Goal: Task Accomplishment & Management: Manage account settings

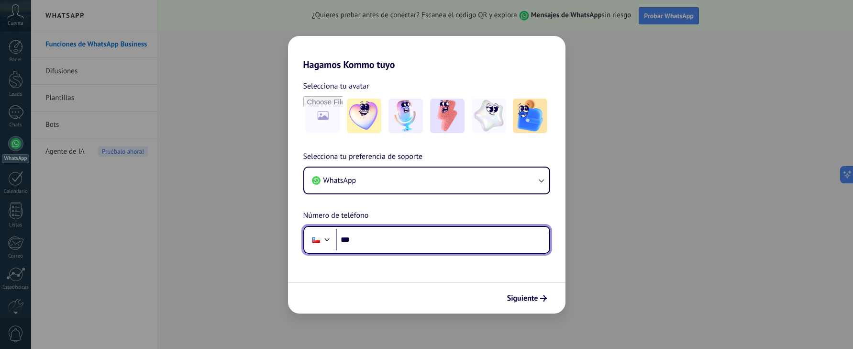
click at [398, 239] on input "***" at bounding box center [442, 240] width 213 height 22
type input "**********"
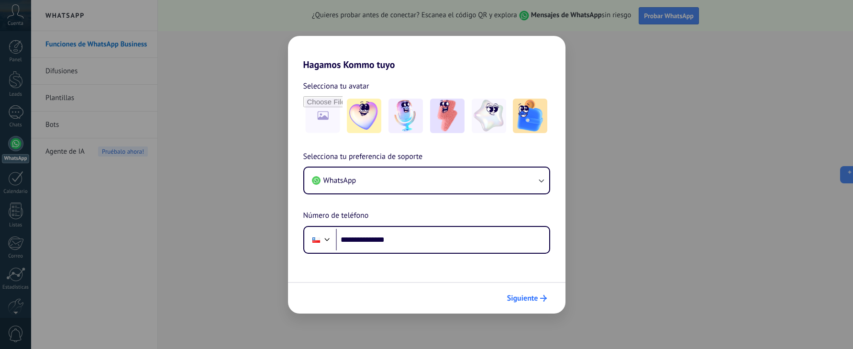
click at [514, 297] on span "Siguiente" at bounding box center [522, 298] width 31 height 7
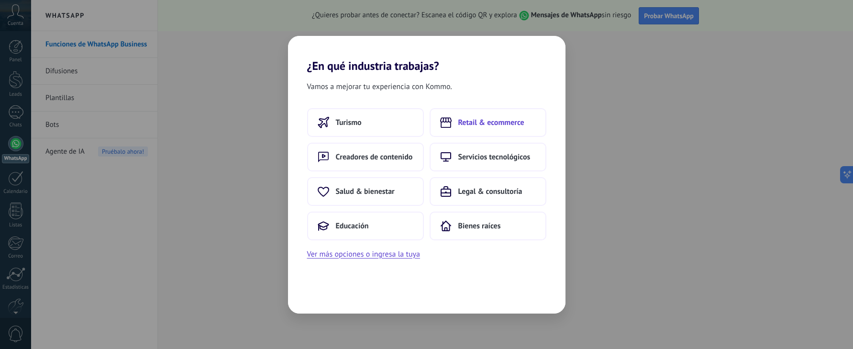
click at [487, 128] on button "Retail & ecommerce" at bounding box center [487, 122] width 117 height 29
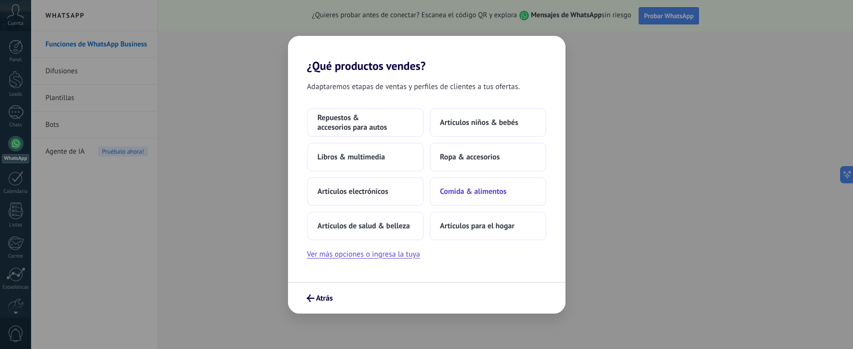
click at [489, 193] on span "Comida & alimentos" at bounding box center [473, 191] width 66 height 10
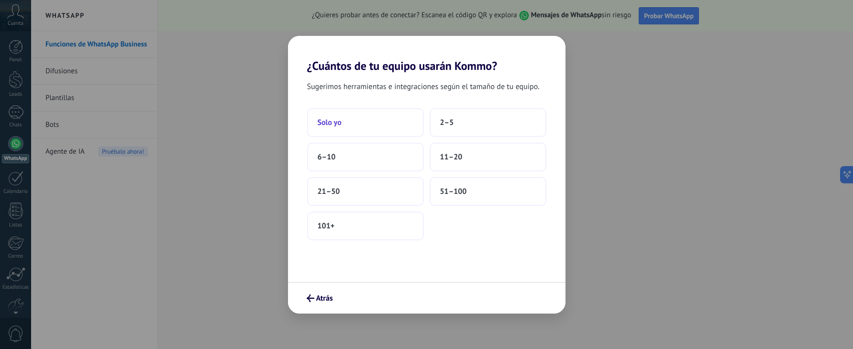
click at [404, 124] on button "Solo yo" at bounding box center [365, 122] width 117 height 29
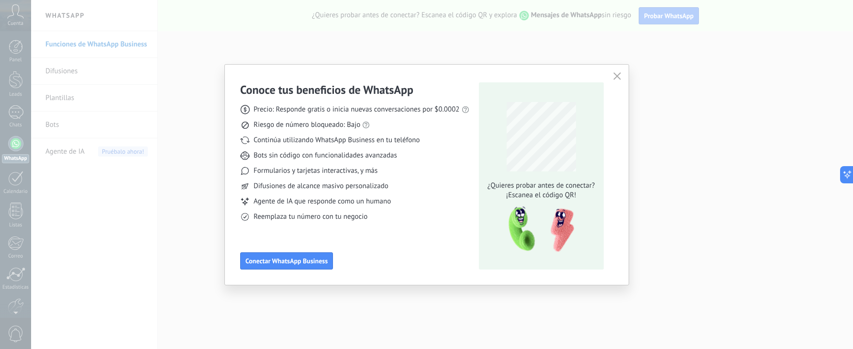
drag, startPoint x: 299, startPoint y: 259, endPoint x: 383, endPoint y: 241, distance: 85.9
click at [383, 241] on div "Conoce tus beneficios de WhatsApp Precio: Responde gratis o inicia nuevas conve…" at bounding box center [354, 175] width 229 height 187
click at [284, 259] on span "Conectar WhatsApp Business" at bounding box center [286, 260] width 82 height 7
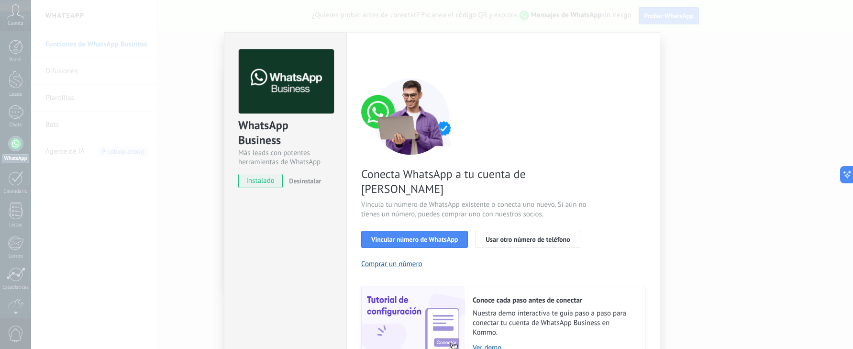
scroll to position [41, 0]
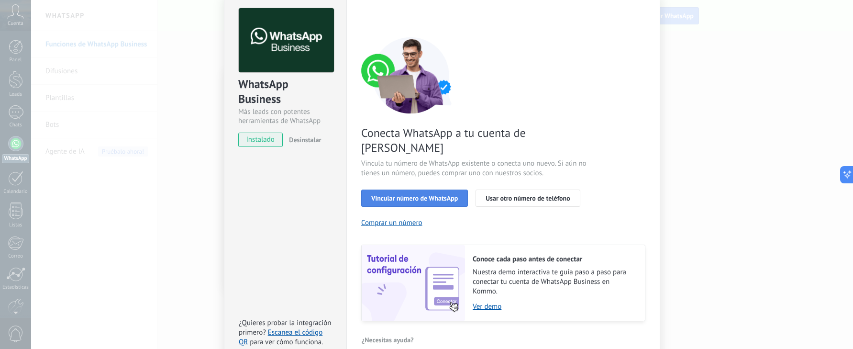
click at [413, 195] on span "Vincular número de WhatsApp" at bounding box center [414, 198] width 87 height 7
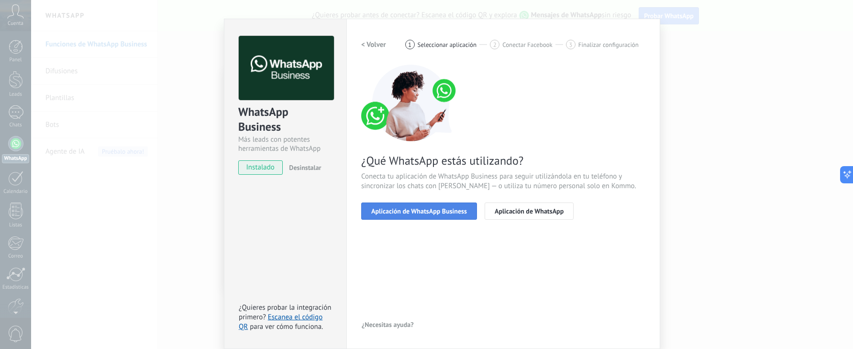
click at [463, 209] on span "Aplicación de WhatsApp Business" at bounding box center [419, 211] width 96 height 7
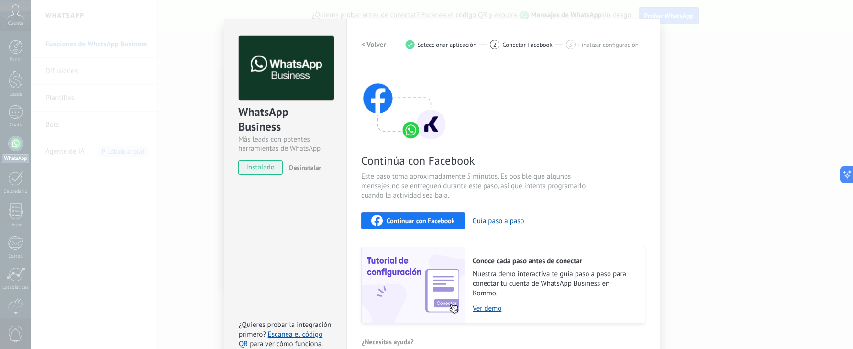
click at [446, 222] on span "Continuar con Facebook" at bounding box center [420, 220] width 68 height 7
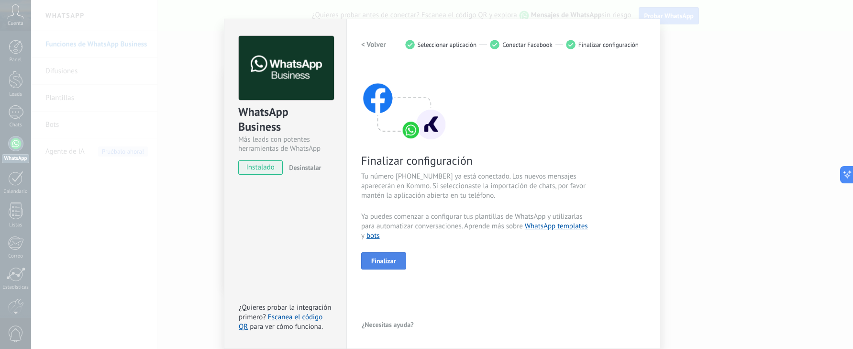
click at [385, 262] on span "Finalizar" at bounding box center [383, 260] width 25 height 7
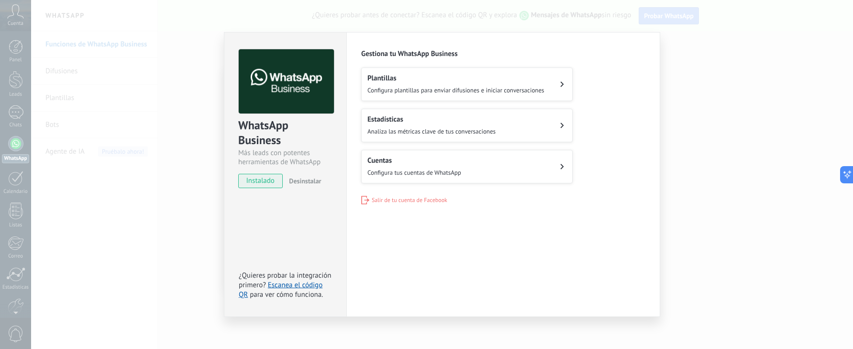
click at [89, 105] on div "WhatsApp Business Más leads con potentes herramientas de WhatsApp instalado Des…" at bounding box center [441, 174] width 821 height 349
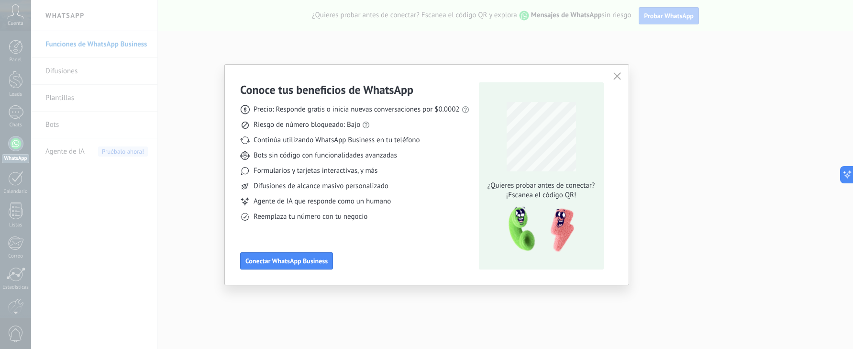
click at [615, 76] on icon "button" at bounding box center [617, 76] width 8 height 8
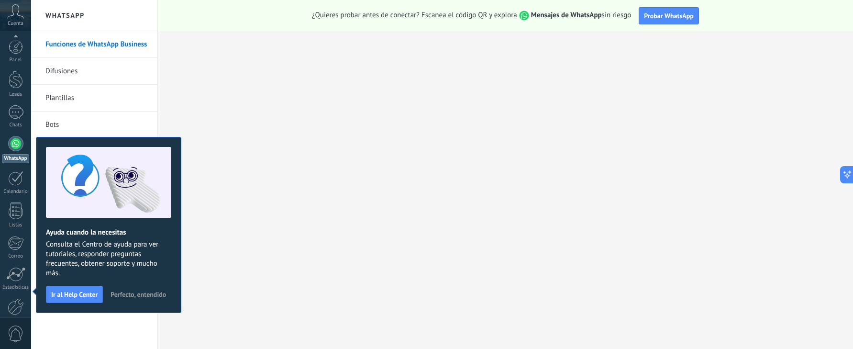
scroll to position [49, 0]
click at [16, 73] on div "Chats" at bounding box center [16, 76] width 28 height 6
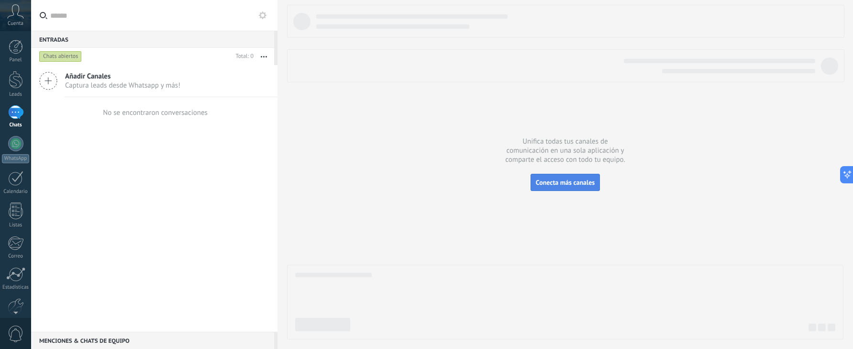
click at [553, 186] on span "Conecta más canales" at bounding box center [565, 182] width 59 height 9
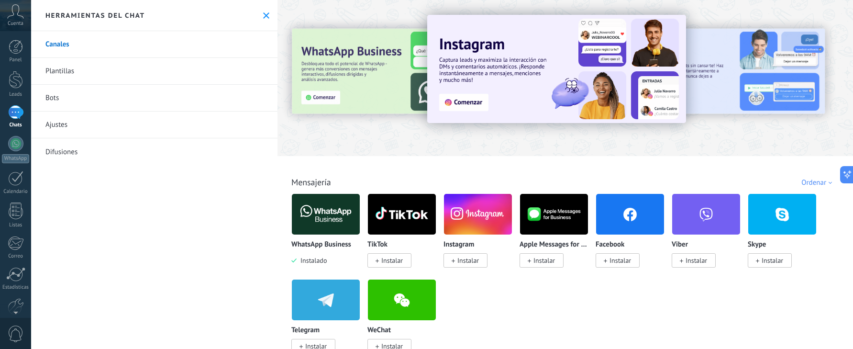
click at [337, 220] on img at bounding box center [326, 214] width 68 height 46
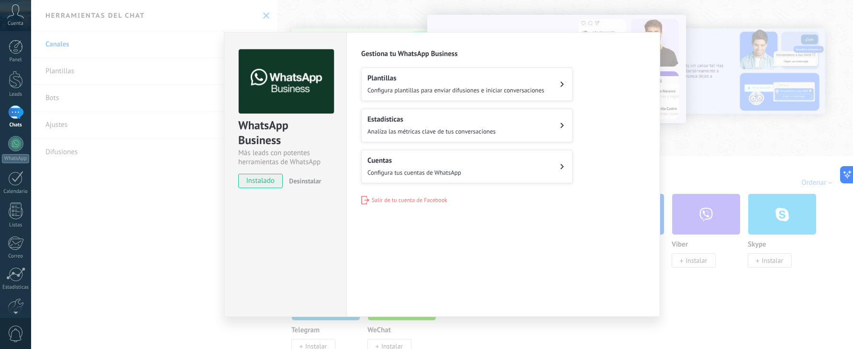
click at [91, 177] on div "WhatsApp Business Más leads con potentes herramientas de WhatsApp instalado Des…" at bounding box center [441, 174] width 821 height 349
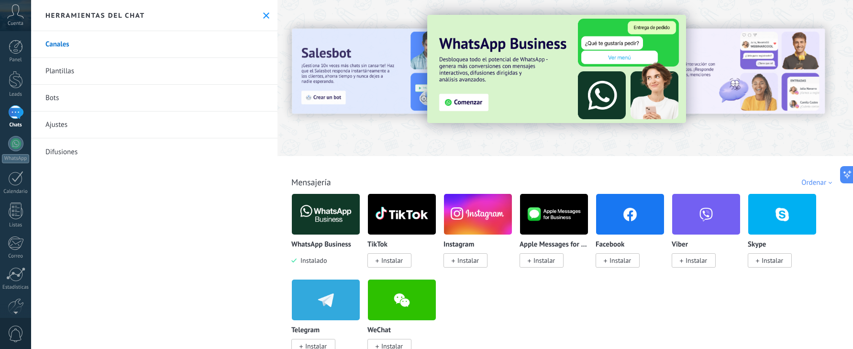
click at [20, 111] on div at bounding box center [15, 112] width 15 height 14
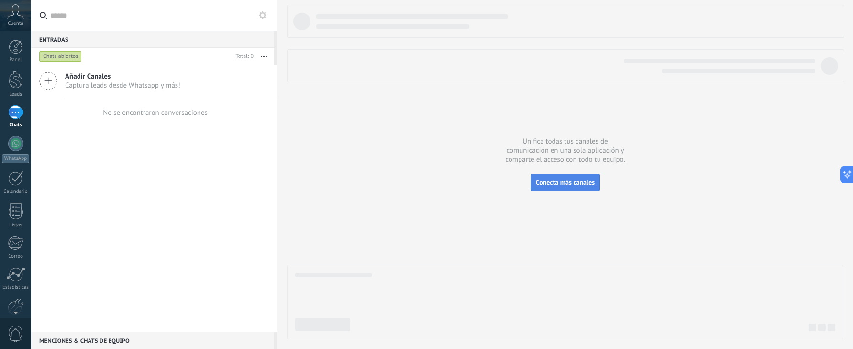
click at [553, 175] on button "Conecta más canales" at bounding box center [564, 182] width 69 height 17
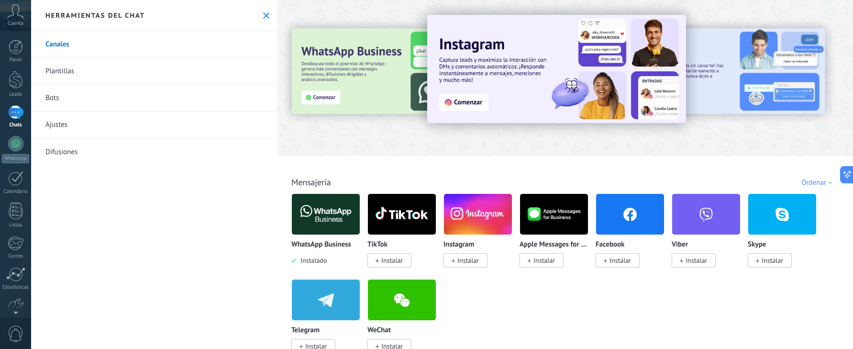
click at [328, 203] on img at bounding box center [326, 214] width 68 height 46
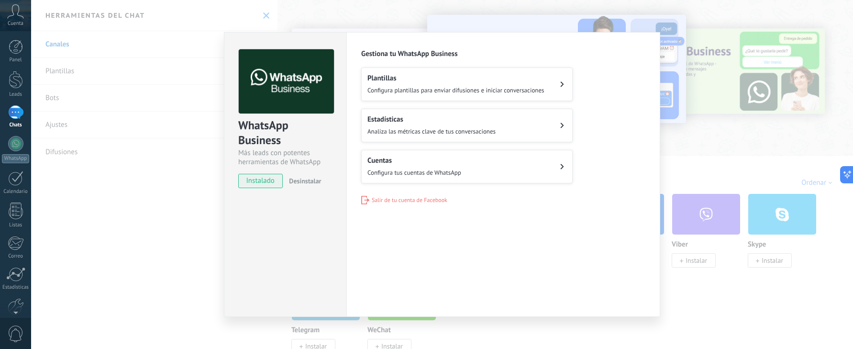
click at [448, 164] on div "Cuentas Configura tus cuentas de WhatsApp" at bounding box center [414, 166] width 94 height 21
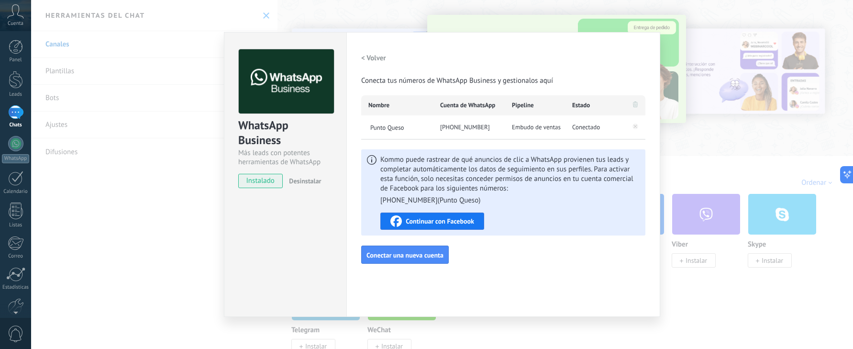
click at [437, 219] on span "Continuar con Facebook" at bounding box center [439, 221] width 68 height 7
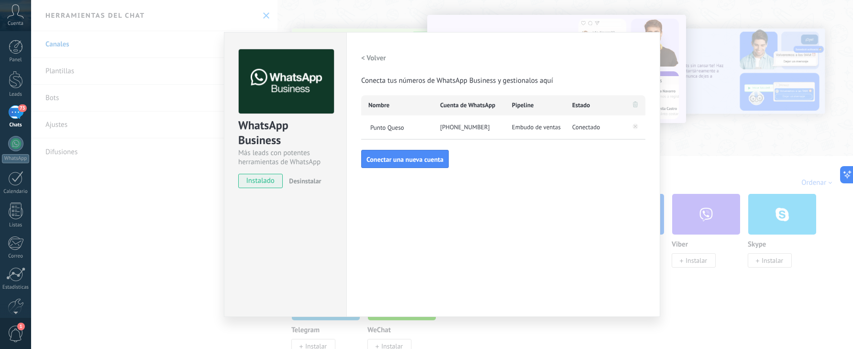
click at [17, 114] on div "73" at bounding box center [15, 112] width 15 height 14
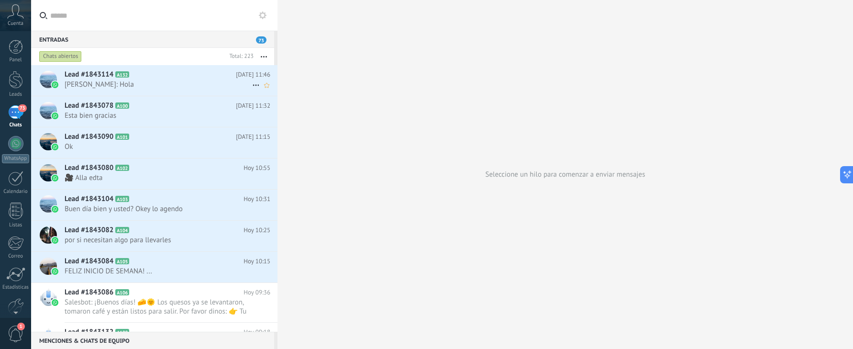
click at [76, 81] on span "[PERSON_NAME]: Hola" at bounding box center [158, 84] width 187 height 9
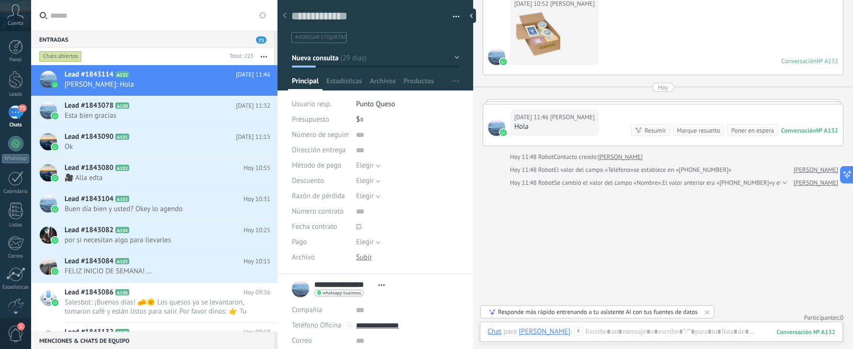
scroll to position [3136, 0]
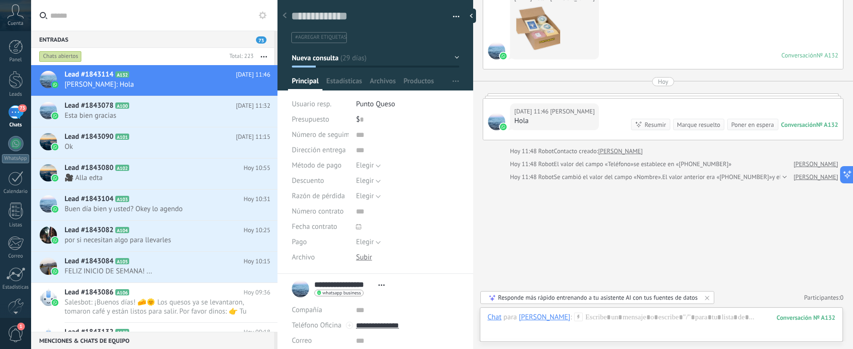
click at [17, 123] on div "Chats" at bounding box center [16, 125] width 28 height 6
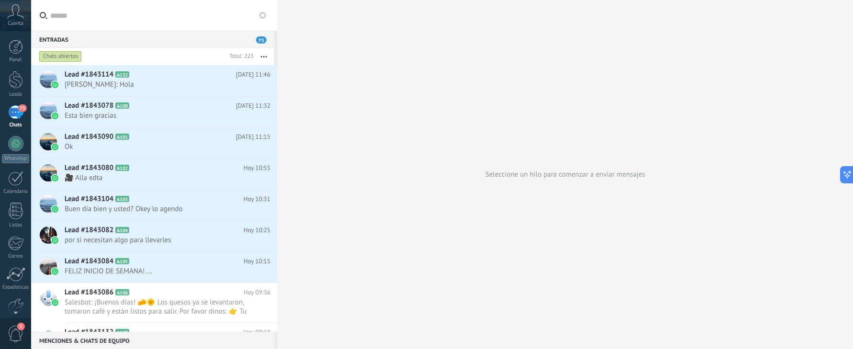
click at [12, 8] on use at bounding box center [16, 11] width 16 height 14
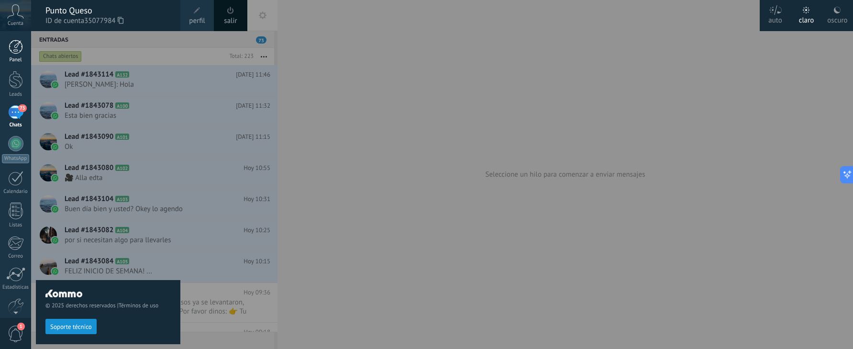
click at [17, 56] on link "Panel" at bounding box center [15, 51] width 31 height 23
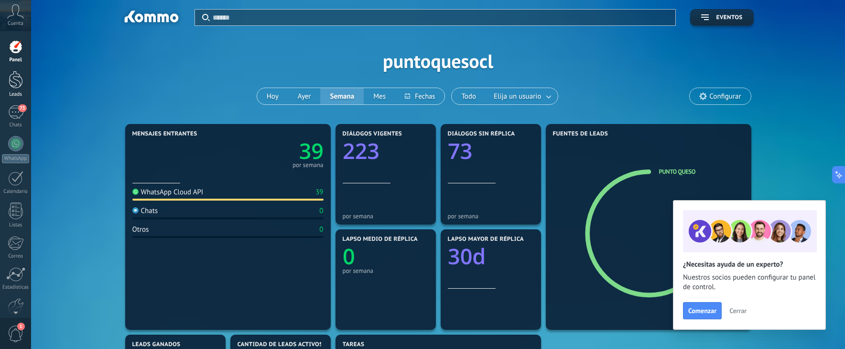
click at [13, 84] on div at bounding box center [16, 80] width 14 height 18
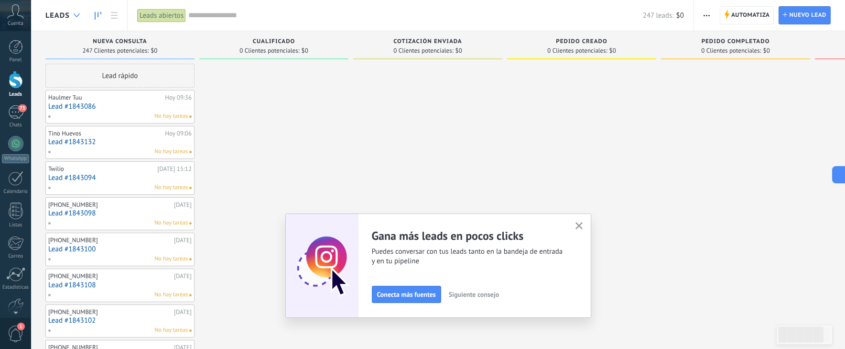
click at [79, 14] on icon at bounding box center [77, 15] width 6 height 4
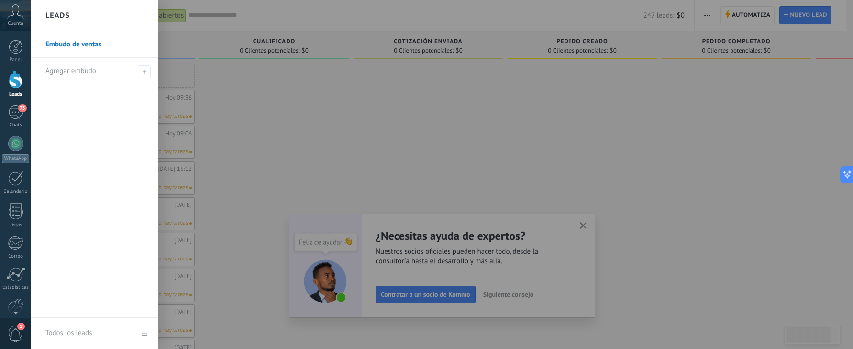
click at [67, 45] on link "Embudo de ventas" at bounding box center [96, 44] width 103 height 27
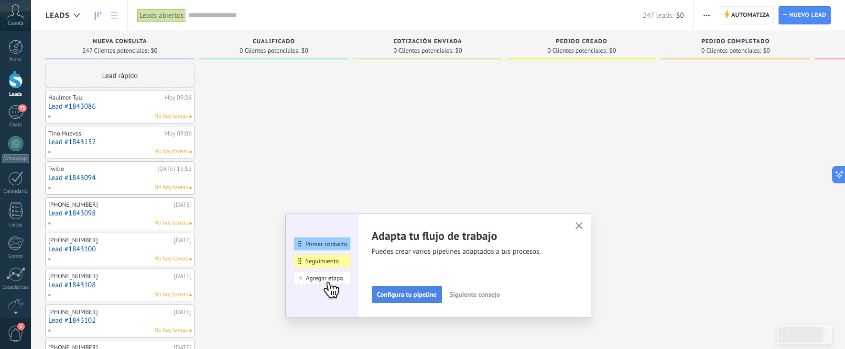
click at [404, 295] on span "Configura tu pipeline" at bounding box center [407, 294] width 60 height 7
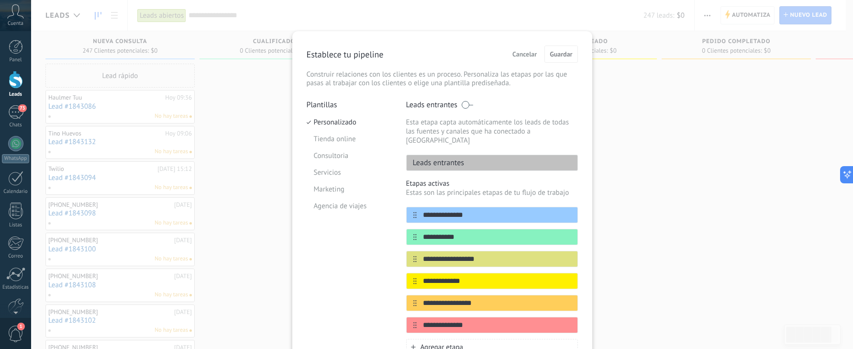
click at [327, 226] on div "Plantillas Personalizado Tienda online Consultoria Servicios Marketing Agencia …" at bounding box center [348, 265] width 85 height 330
type textarea "**********"
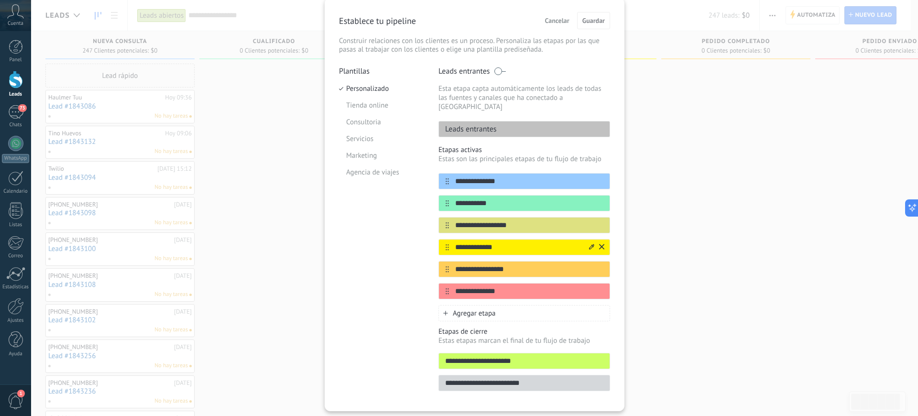
scroll to position [51, 0]
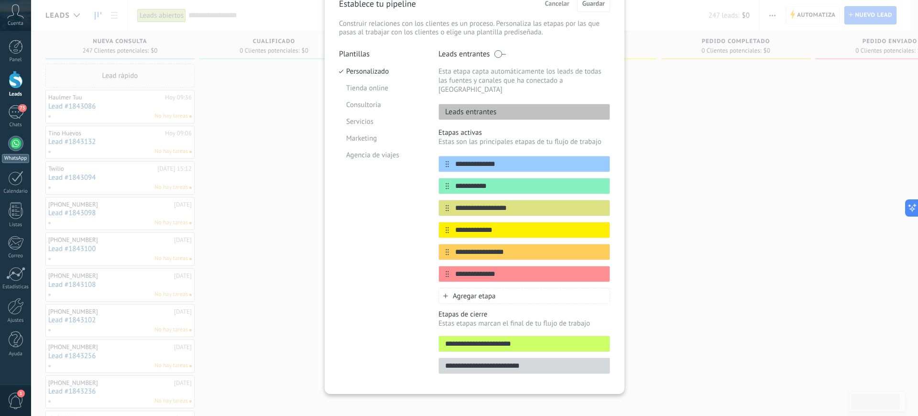
click at [13, 148] on div at bounding box center [15, 143] width 15 height 15
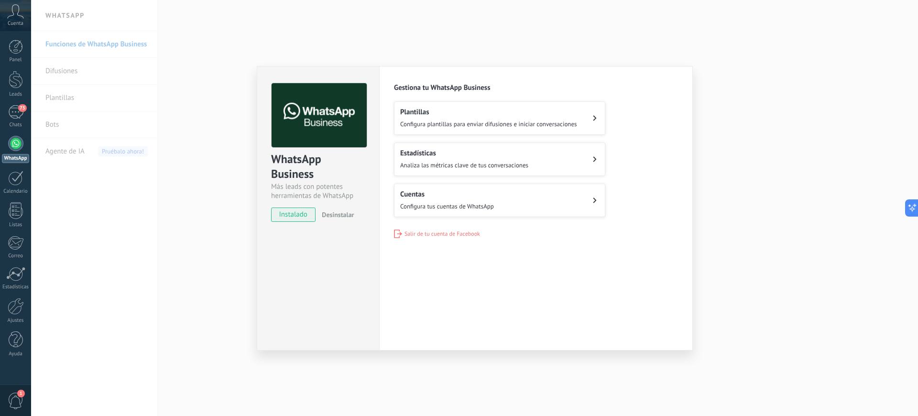
click at [568, 121] on span "Configura plantillas para enviar difusiones e iniciar conversaciones" at bounding box center [488, 124] width 177 height 8
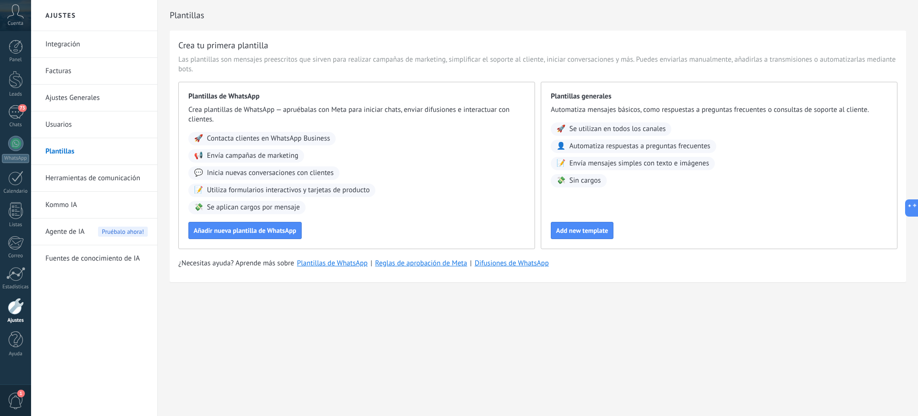
click at [66, 230] on span "Agente de IA" at bounding box center [64, 232] width 39 height 27
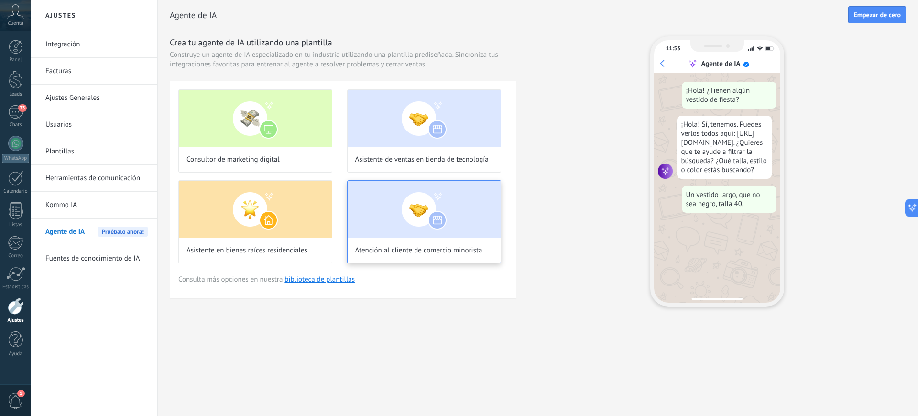
click at [409, 215] on img at bounding box center [424, 209] width 153 height 57
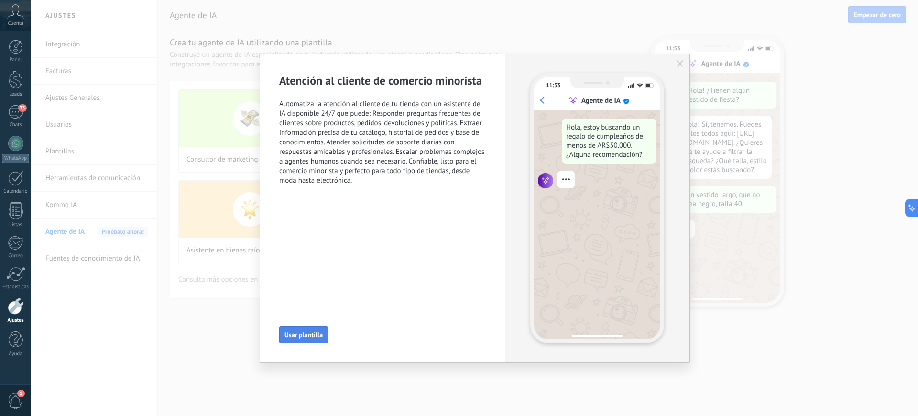
click at [299, 331] on span "Usar plantilla" at bounding box center [303, 334] width 38 height 7
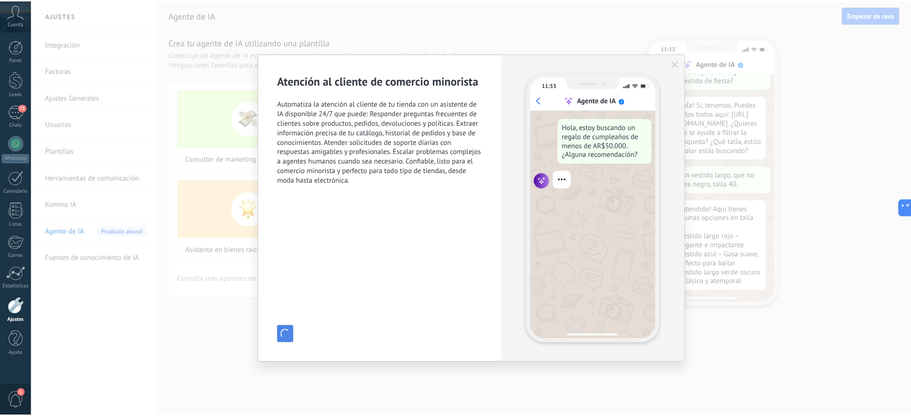
scroll to position [29, 0]
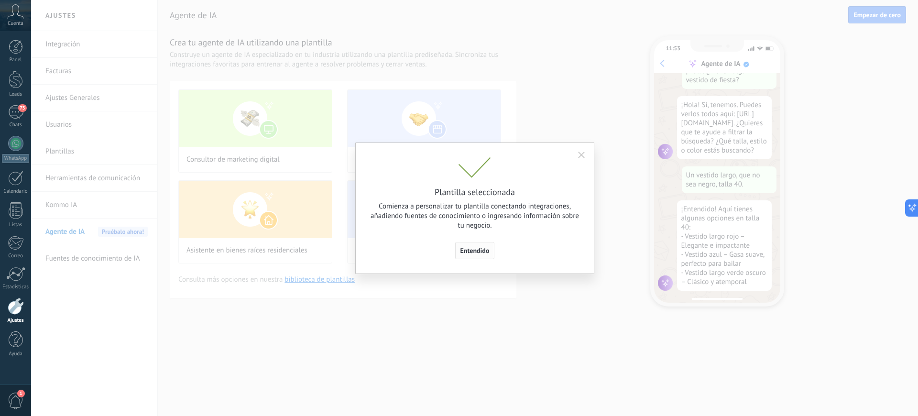
click at [481, 251] on span "Entendido" at bounding box center [474, 250] width 29 height 7
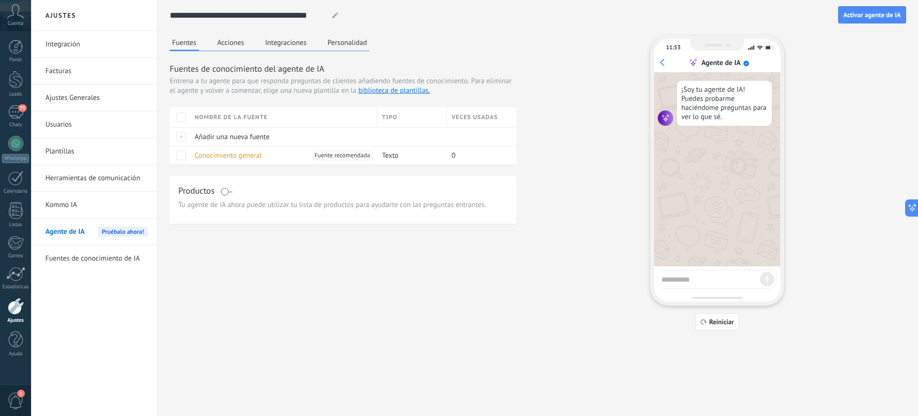
click at [229, 46] on button "Acciones" at bounding box center [231, 42] width 32 height 14
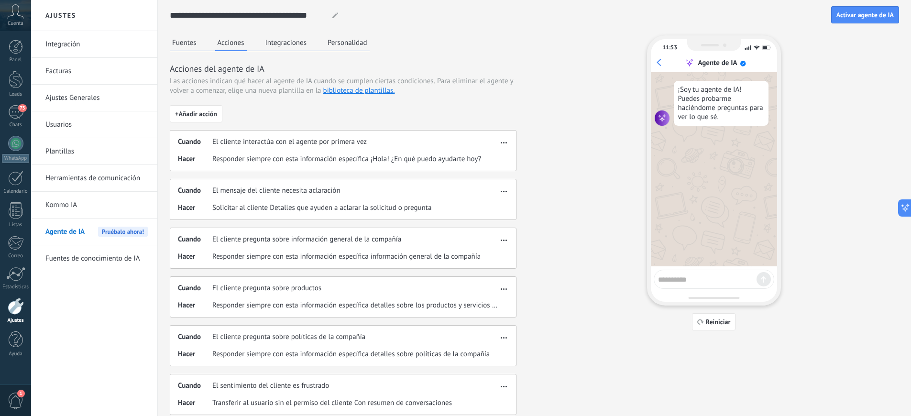
click at [457, 204] on div "Hacer Solicitar al cliente Detalles que ayuden a aclarar la solicitud o pregunta" at bounding box center [338, 208] width 320 height 10
click at [506, 190] on span "button" at bounding box center [504, 189] width 6 height 7
click at [489, 205] on span "Editar" at bounding box center [485, 206] width 18 height 10
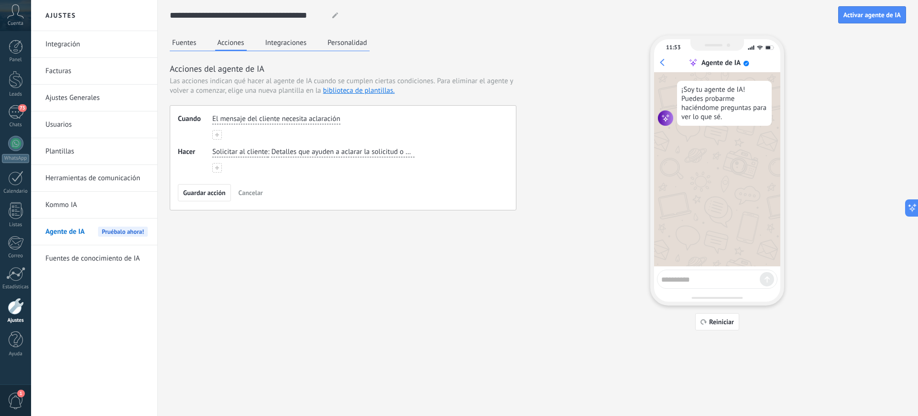
click at [247, 193] on span "Cancelar" at bounding box center [251, 192] width 24 height 7
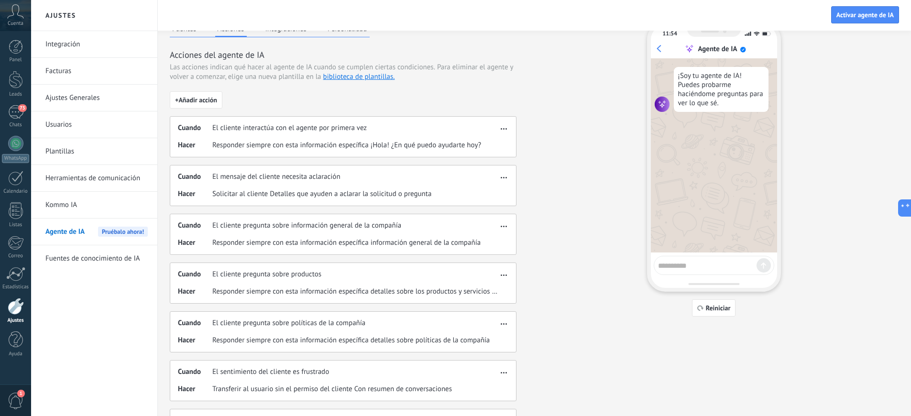
scroll to position [0, 0]
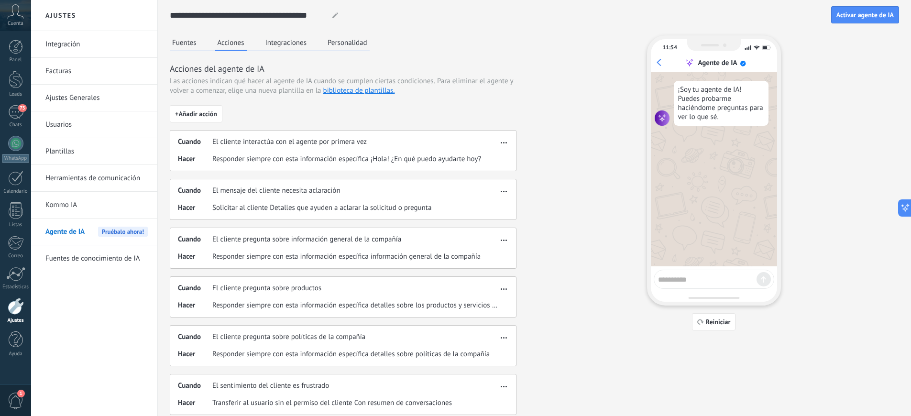
click at [285, 44] on button "Integraciones" at bounding box center [286, 42] width 46 height 14
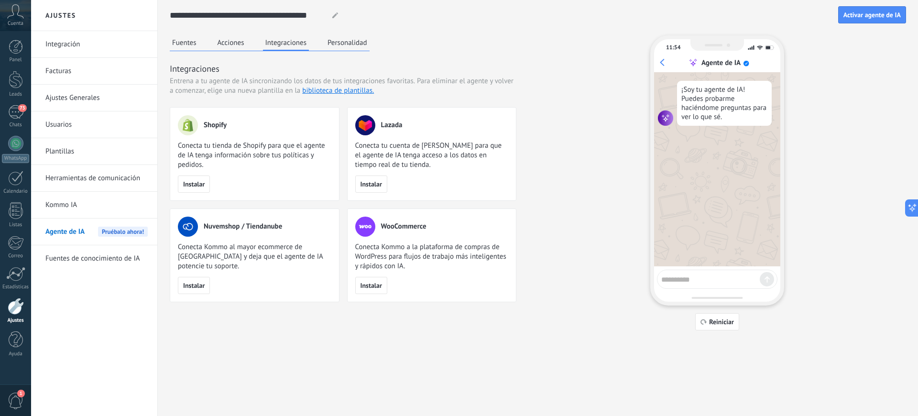
click at [350, 39] on button "Personalidad" at bounding box center [347, 42] width 44 height 14
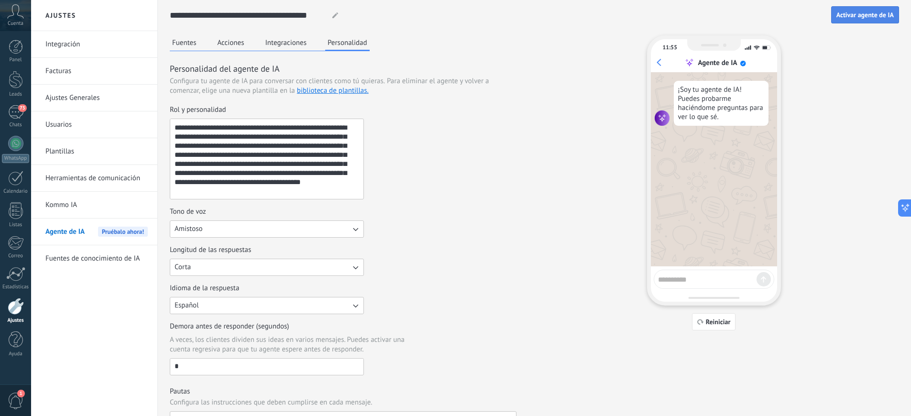
click at [852, 15] on span "Activar agente de IA" at bounding box center [864, 14] width 57 height 7
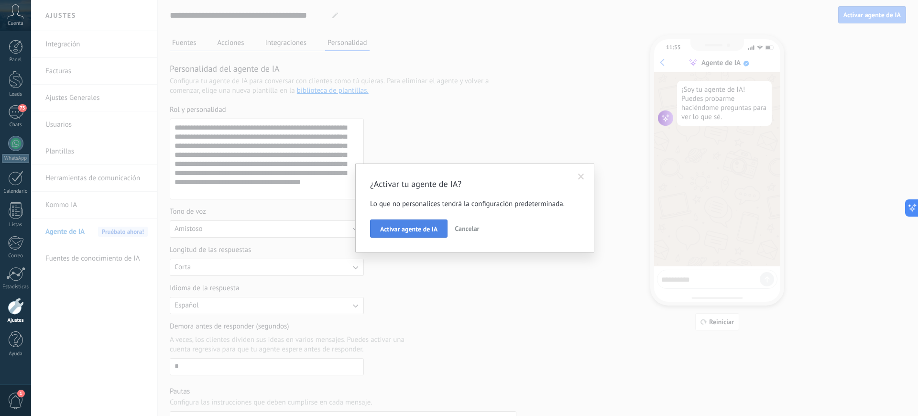
click at [408, 232] on span "Activar agente de IA" at bounding box center [408, 229] width 57 height 7
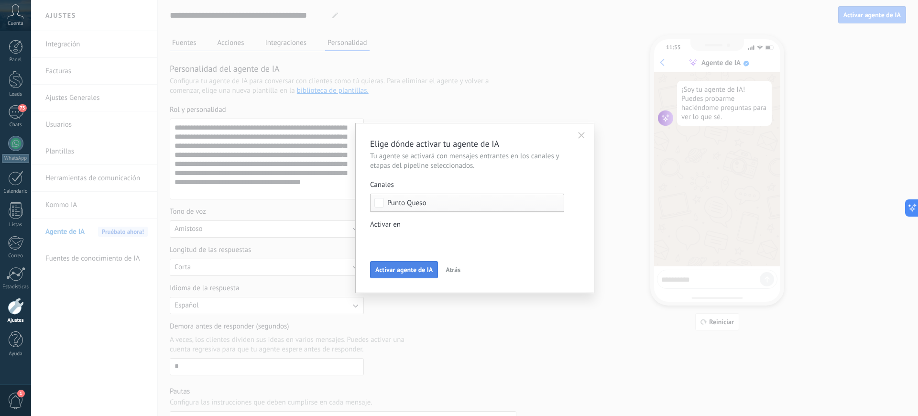
click at [416, 272] on span "Activar agente de IA" at bounding box center [403, 269] width 57 height 7
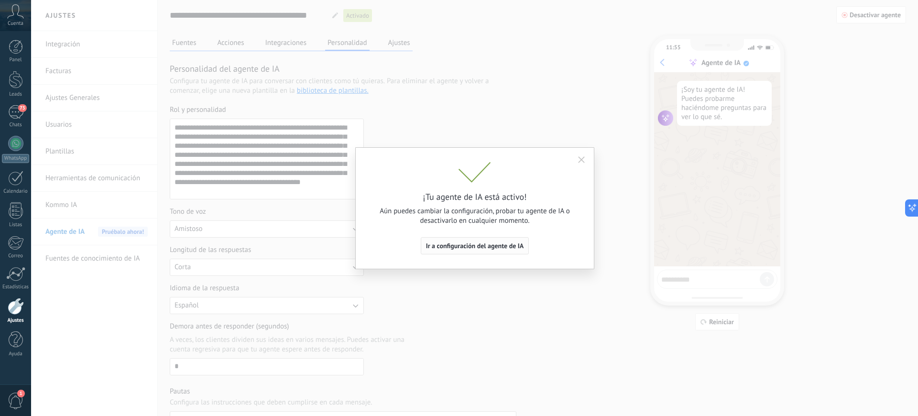
click at [484, 247] on span "Ir a configuración del agente de IA" at bounding box center [475, 245] width 98 height 7
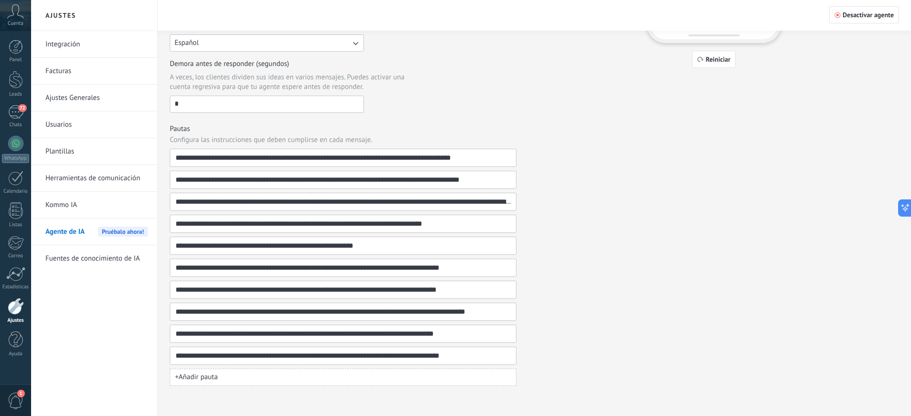
scroll to position [263, 0]
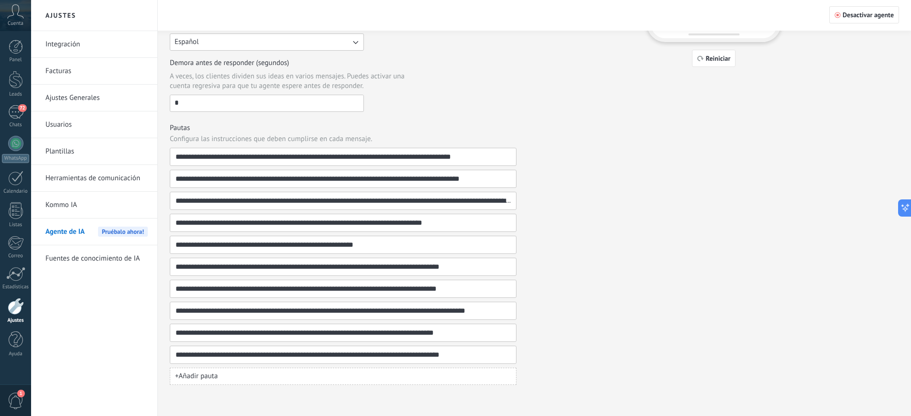
click at [125, 257] on link "Fuentes de conocimiento de IA" at bounding box center [96, 258] width 102 height 27
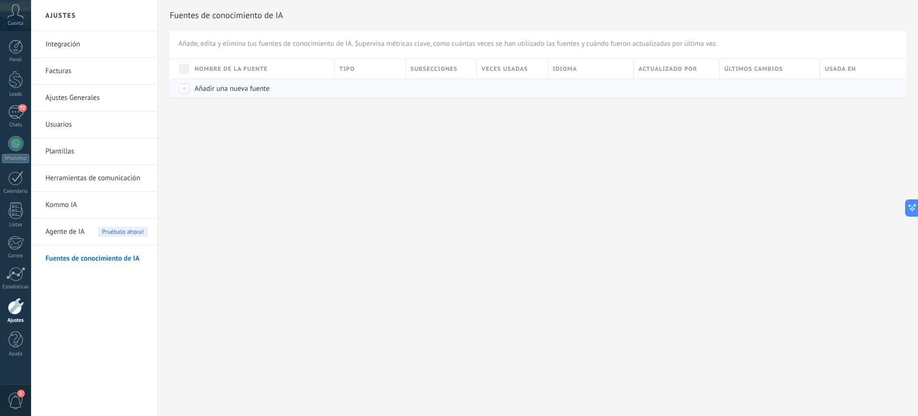
click at [183, 91] on div at bounding box center [180, 88] width 20 height 19
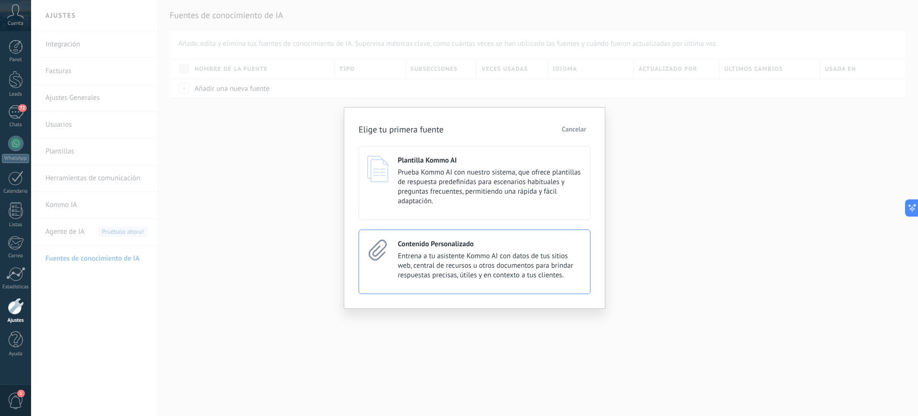
click at [452, 267] on span "Entrena a tu asistente Kommo AI con datos de tus sitios web, central de recurso…" at bounding box center [490, 266] width 184 height 29
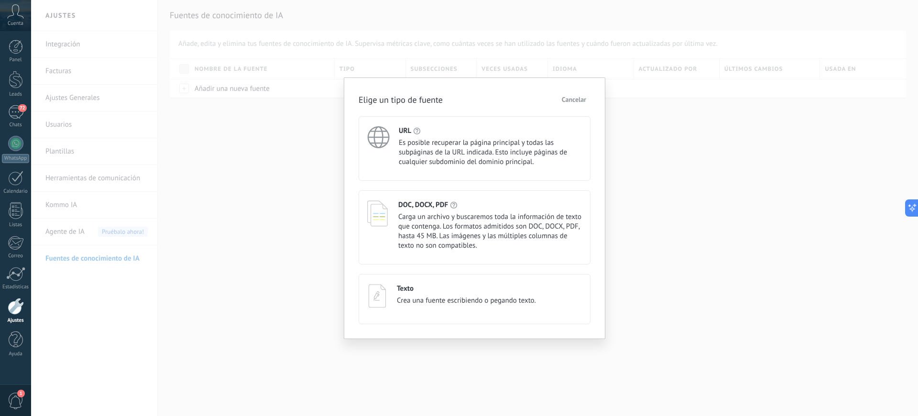
click at [562, 97] on span "Cancelar" at bounding box center [574, 99] width 24 height 7
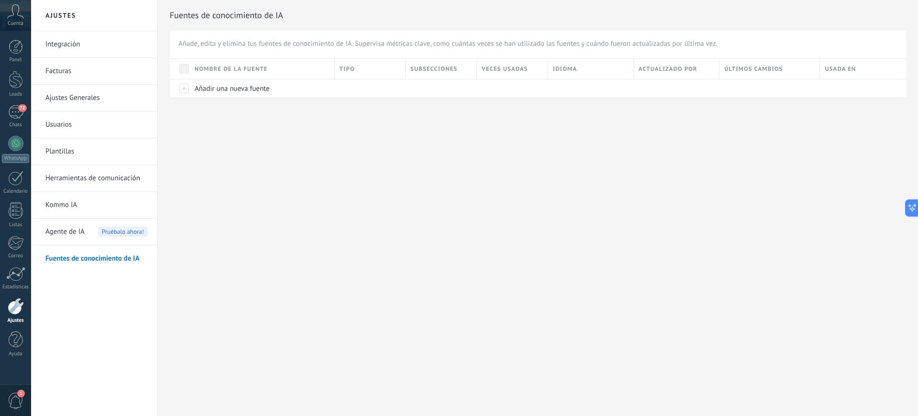
click at [70, 133] on link "Usuarios" at bounding box center [96, 124] width 102 height 27
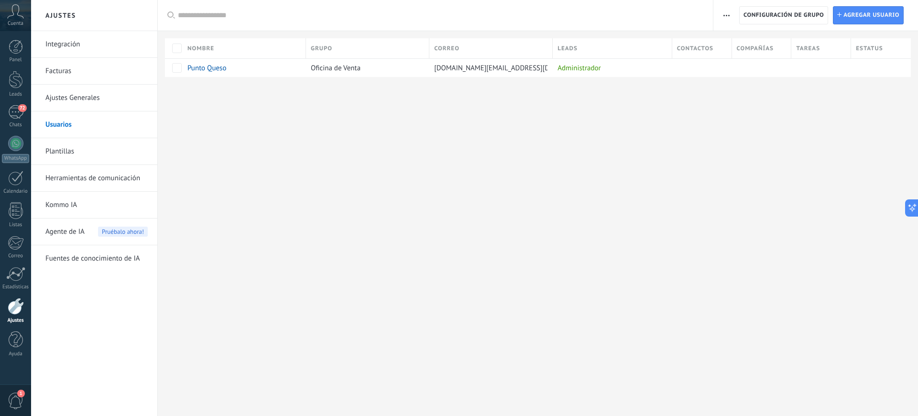
click at [84, 100] on link "Ajustes Generales" at bounding box center [96, 98] width 102 height 27
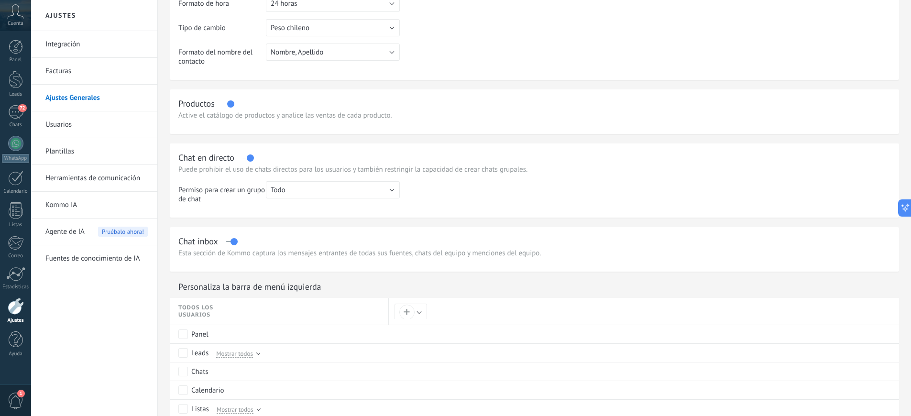
scroll to position [117, 0]
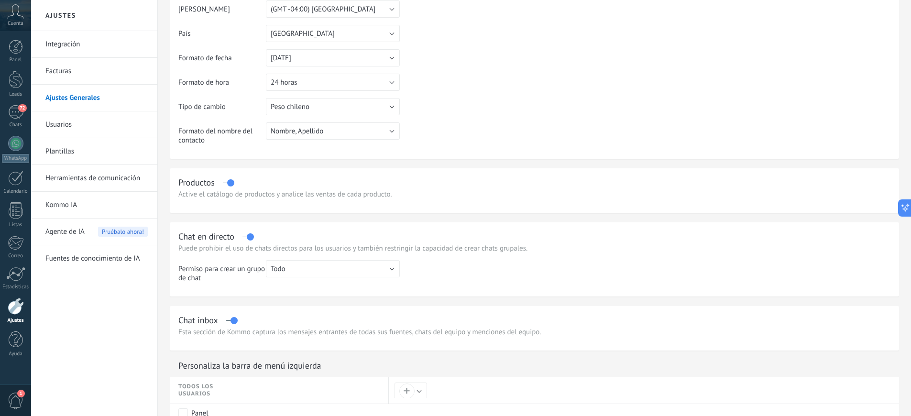
click at [11, 21] on span "Cuenta" at bounding box center [16, 24] width 16 height 6
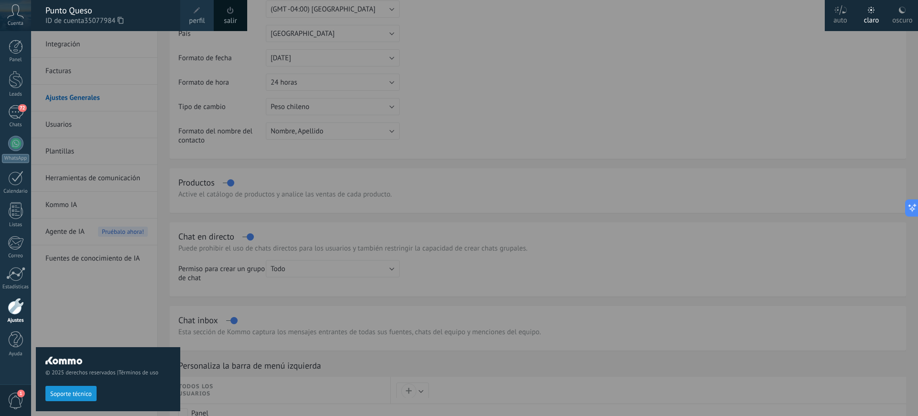
click at [76, 11] on div "Punto Queso" at bounding box center [107, 10] width 125 height 11
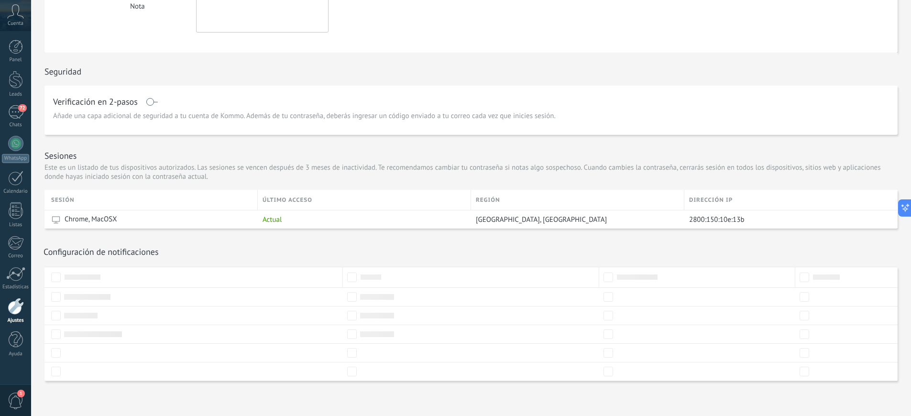
scroll to position [206, 0]
click at [19, 85] on div at bounding box center [16, 80] width 14 height 18
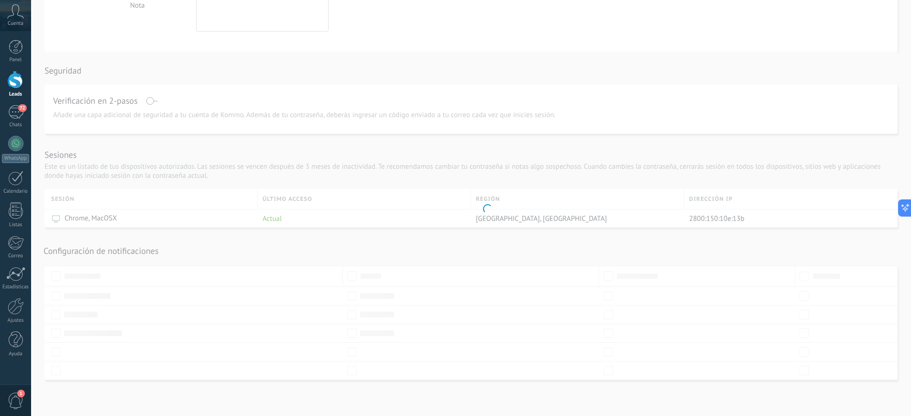
click at [19, 85] on div at bounding box center [16, 80] width 14 height 18
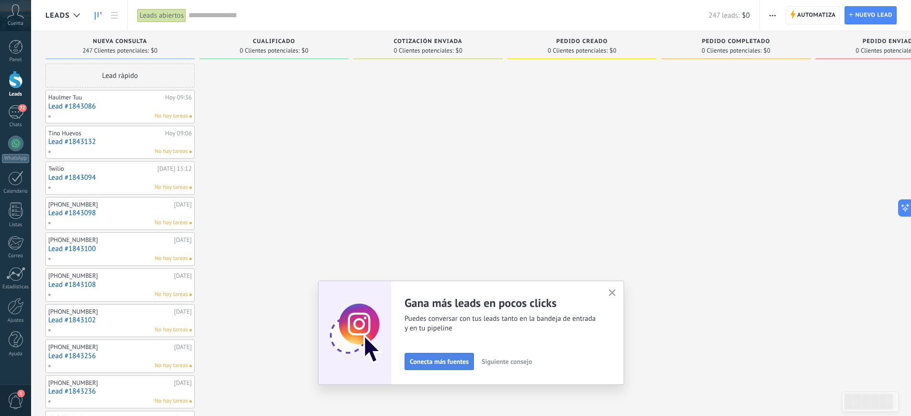
click at [469, 348] on span "Conecta más fuentes" at bounding box center [439, 361] width 59 height 7
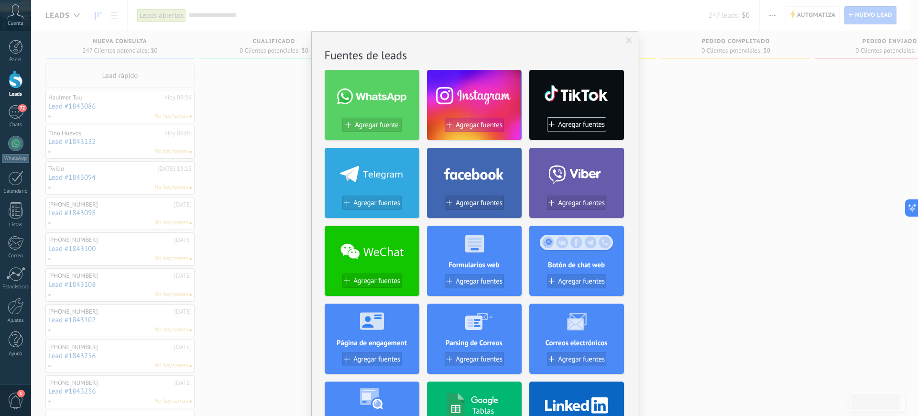
click at [465, 121] on span "Agregar fuentes" at bounding box center [479, 125] width 47 height 8
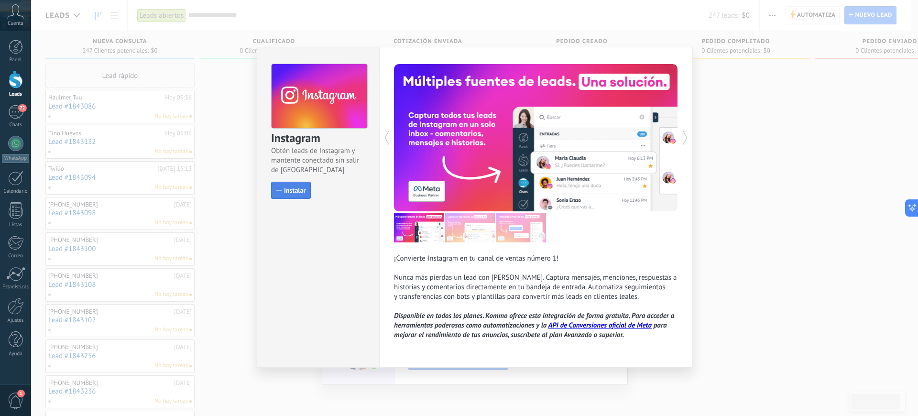
click at [298, 187] on span "Instalar" at bounding box center [295, 190] width 22 height 7
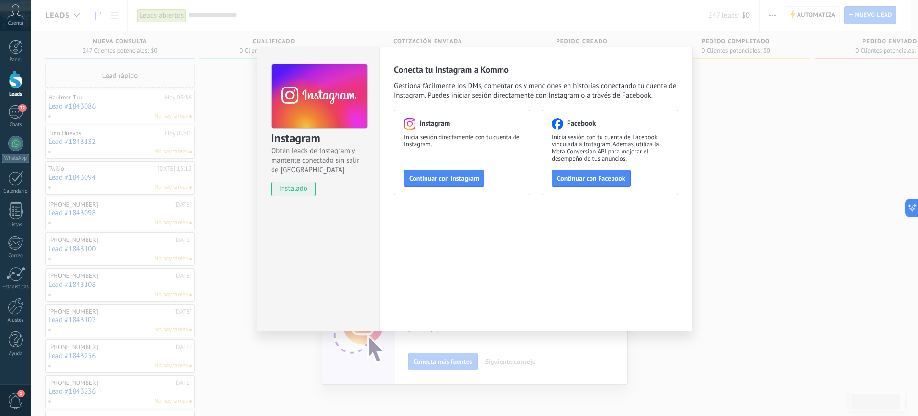
click at [725, 206] on div "Instagram Obtén leads de Instagram y mantente conectado sin salir de Kommo inst…" at bounding box center [474, 208] width 887 height 416
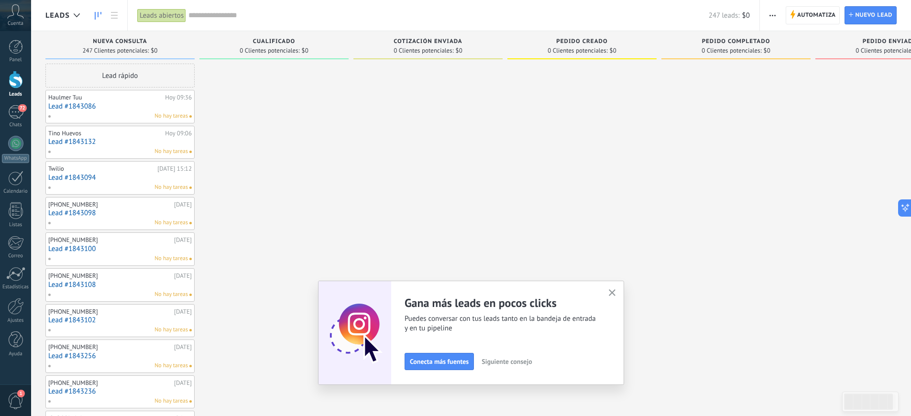
click at [14, 87] on div at bounding box center [16, 80] width 14 height 18
click at [503, 348] on span "Siguiente consejo" at bounding box center [506, 361] width 50 height 7
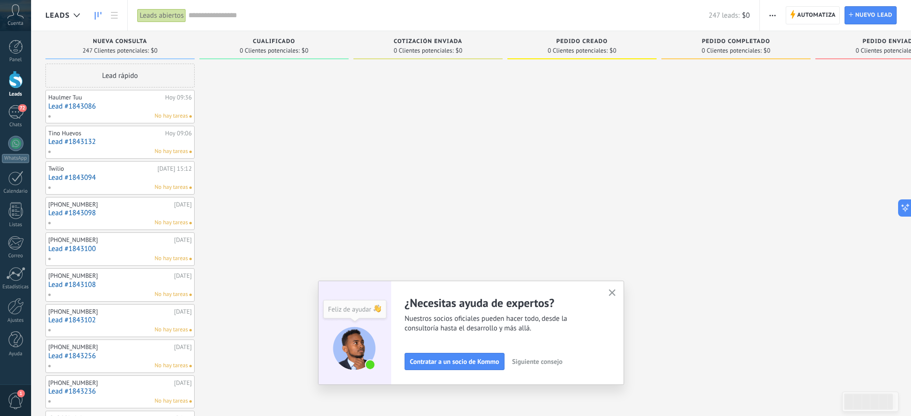
click at [536, 348] on span "Siguiente consejo" at bounding box center [537, 361] width 50 height 7
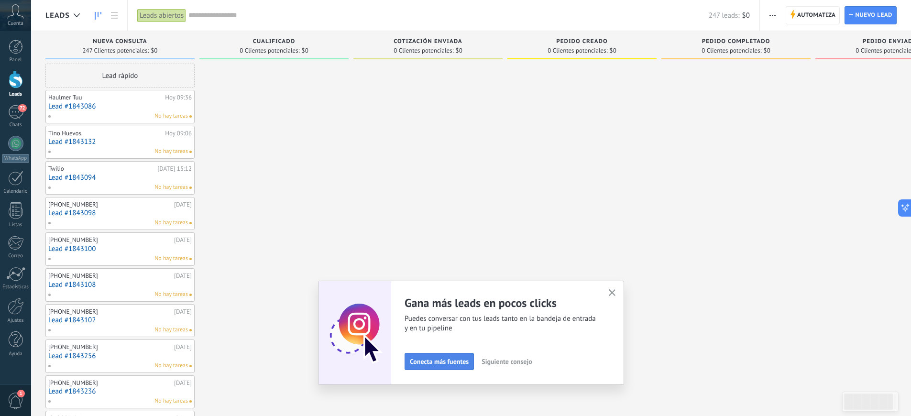
click at [435, 348] on span "Conecta más fuentes" at bounding box center [439, 361] width 59 height 7
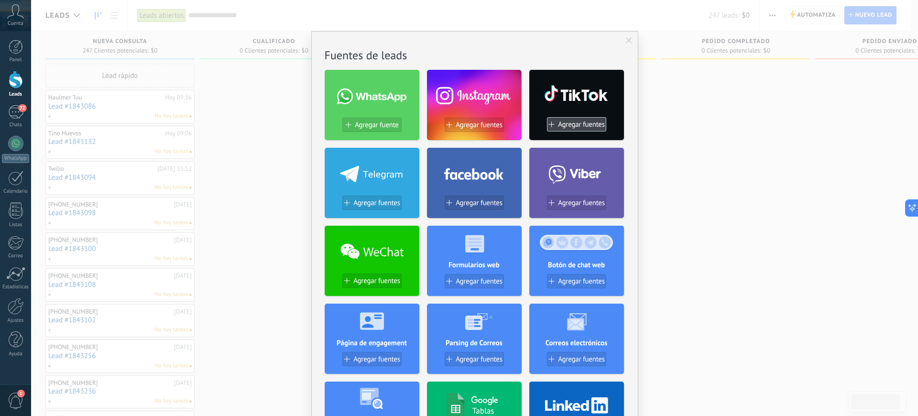
click at [575, 130] on button "Agregar fuentes" at bounding box center [576, 124] width 59 height 14
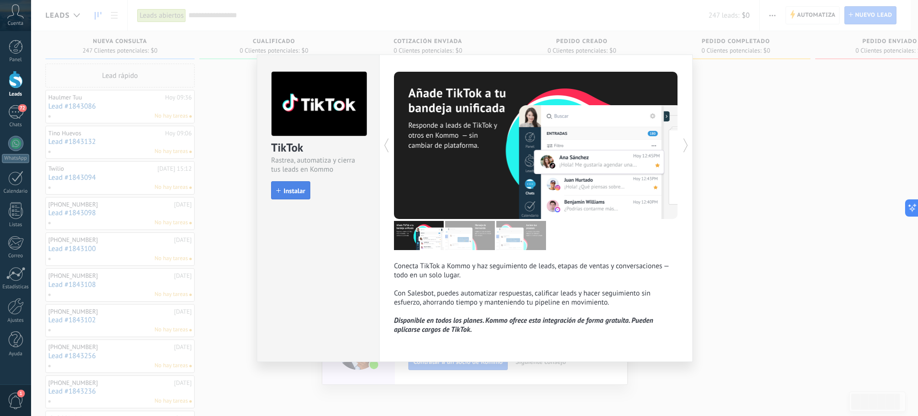
click at [295, 188] on span "Instalar" at bounding box center [295, 190] width 22 height 7
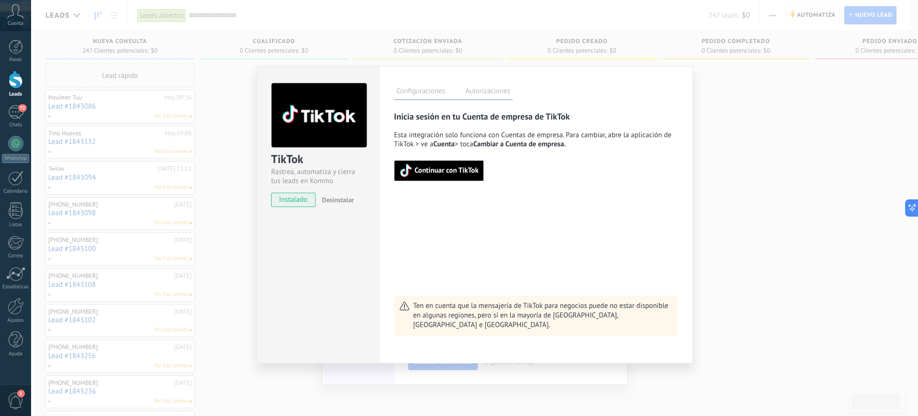
click at [442, 168] on span "Continuar con TikTok" at bounding box center [447, 170] width 64 height 7
click at [407, 233] on div "Inicia sesión en tu Cuenta de empresa de TikTok Esta integración solo funciona …" at bounding box center [536, 223] width 284 height 225
click at [10, 90] on link "Leads" at bounding box center [15, 84] width 31 height 27
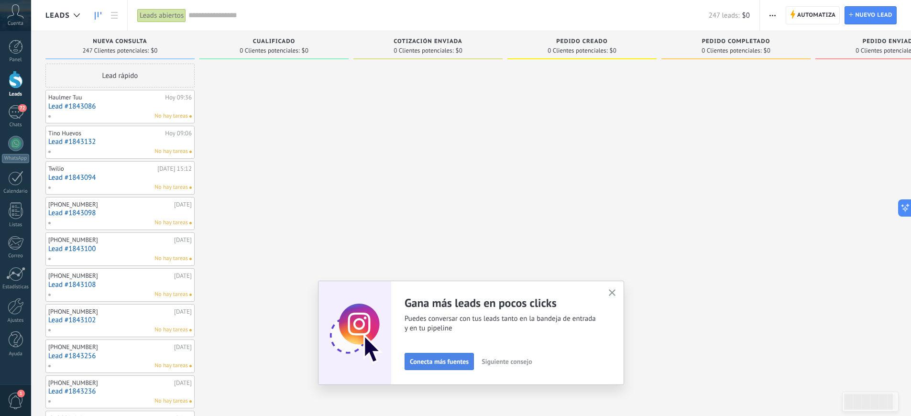
click at [444, 348] on span "Conecta más fuentes" at bounding box center [439, 361] width 59 height 7
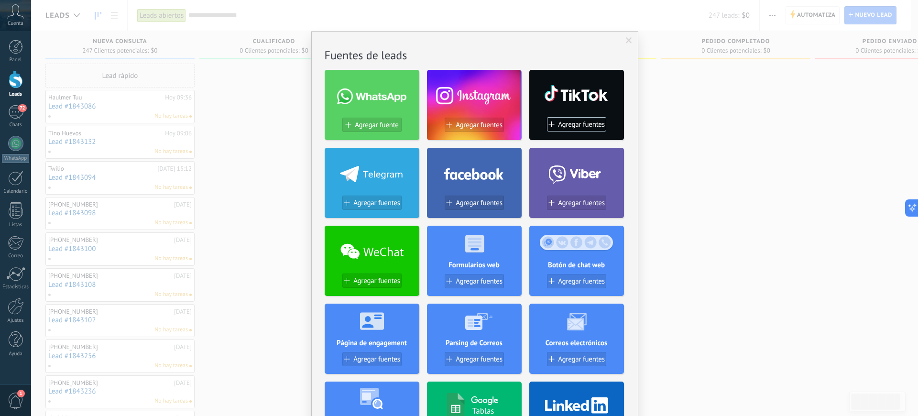
click at [473, 111] on div at bounding box center [474, 94] width 95 height 41
click at [469, 128] on span "Agregar fuentes" at bounding box center [479, 125] width 47 height 8
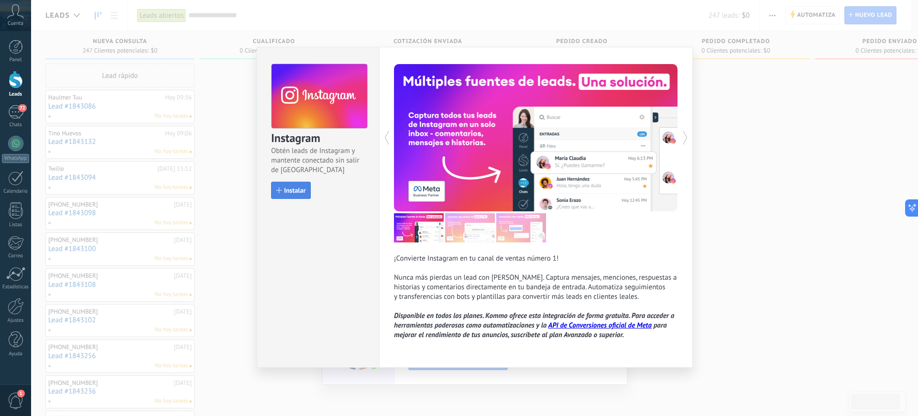
click at [290, 192] on span "Instalar" at bounding box center [295, 190] width 22 height 7
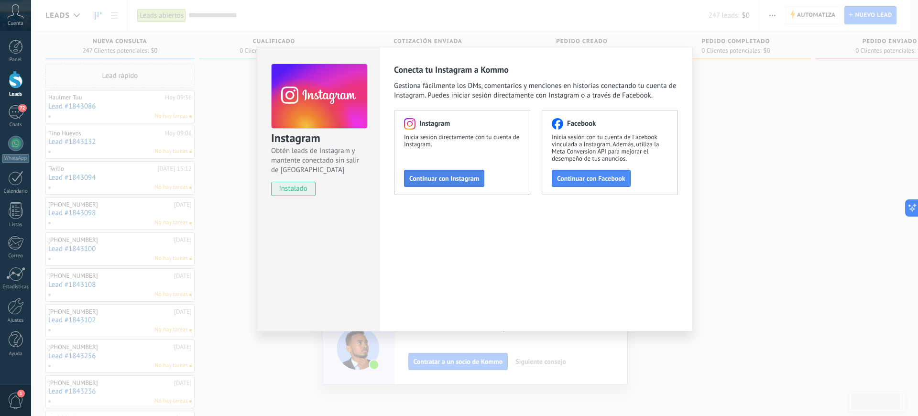
click at [468, 176] on span "Continuar con Instagram" at bounding box center [444, 178] width 70 height 7
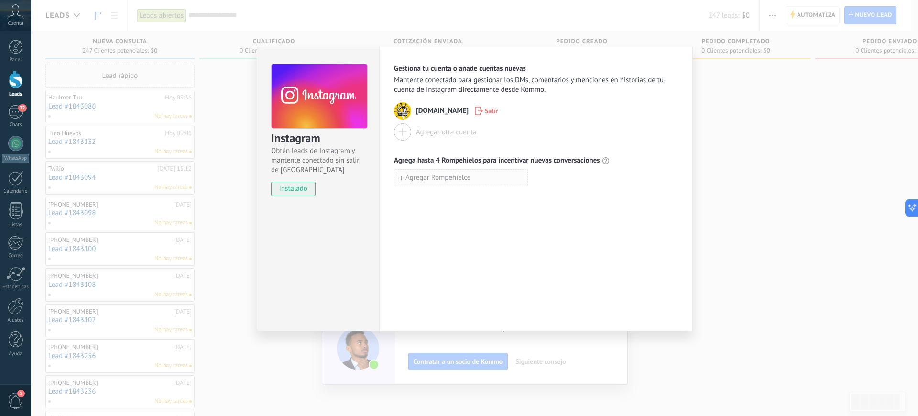
click at [489, 177] on button "Agregar Rompehielos" at bounding box center [461, 177] width 134 height 17
click at [433, 178] on input at bounding box center [460, 177] width 133 height 15
type input "****"
click at [448, 241] on div "Gestiona tu cuenta o añade cuentas nuevas Mantente conectado para gestionar los…" at bounding box center [536, 189] width 314 height 284
click at [517, 260] on div "Gestiona tu cuenta o añade cuentas nuevas Mantente conectado para gestionar los…" at bounding box center [536, 189] width 314 height 284
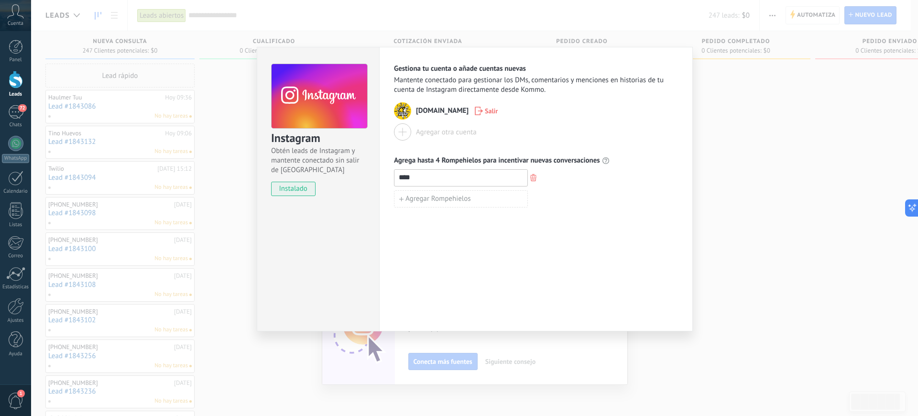
click at [231, 168] on div "Instagram Obtén leads de Instagram y mantente conectado sin salir de Kommo inst…" at bounding box center [474, 208] width 887 height 416
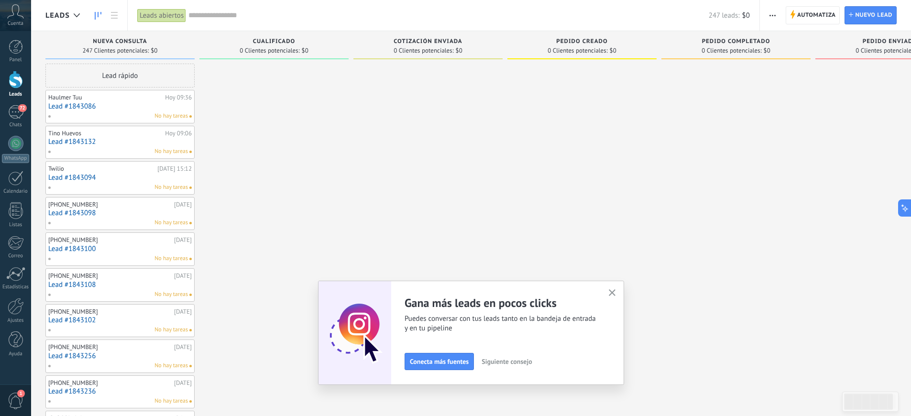
click at [618, 295] on button "button" at bounding box center [612, 293] width 12 height 13
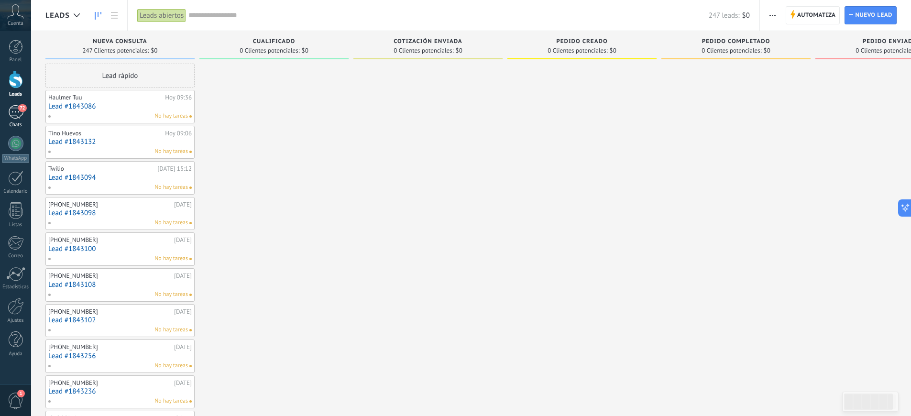
click at [15, 121] on link "72 Chats" at bounding box center [15, 116] width 31 height 23
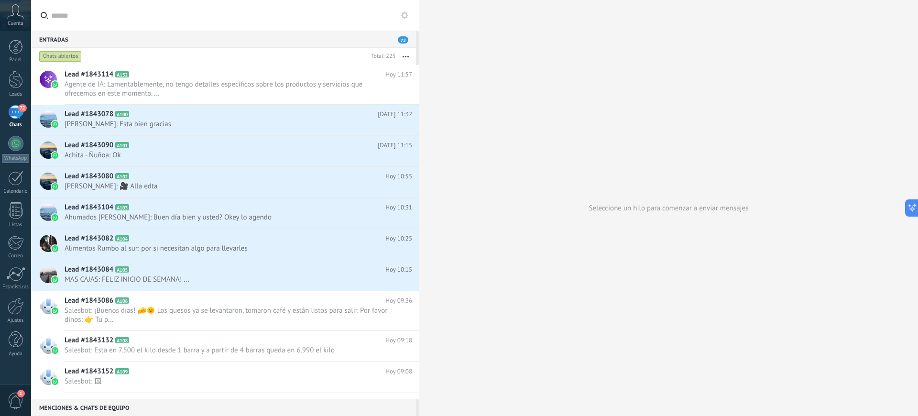
click at [452, 172] on div "Entradas 72 Chats abiertos Total: 223 Silenciar Acciones múltiples Ordenar Más …" at bounding box center [474, 208] width 887 height 416
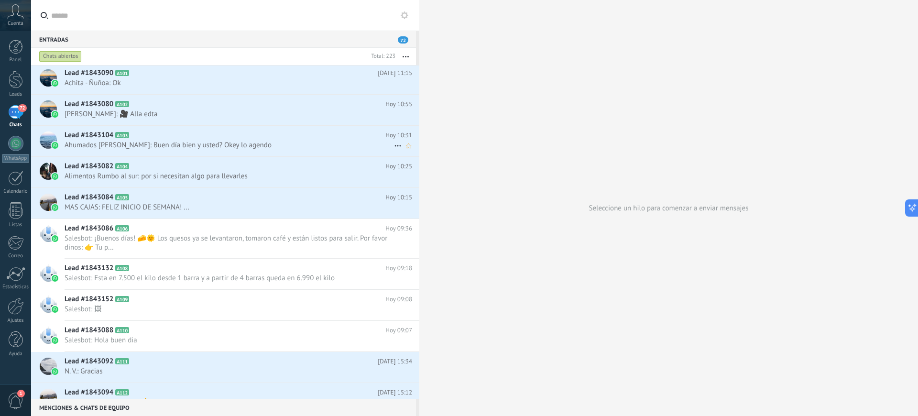
click at [187, 146] on span "Ahumados [PERSON_NAME]: Buen día bien y usted? Okey lo agendo" at bounding box center [229, 145] width 329 height 9
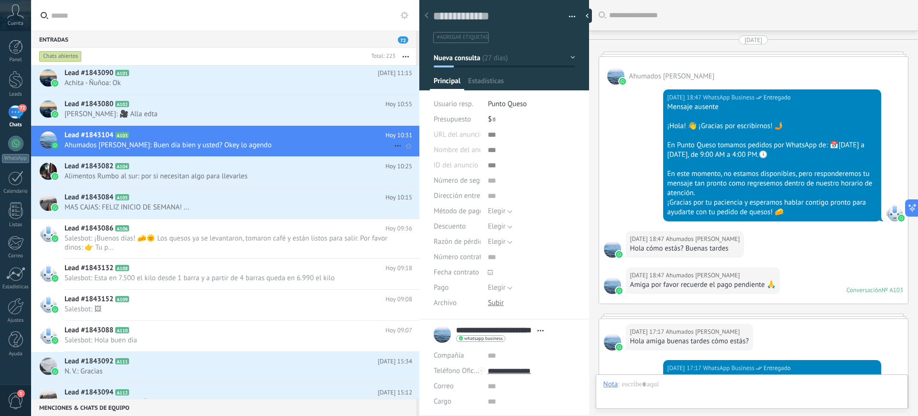
type textarea "**********"
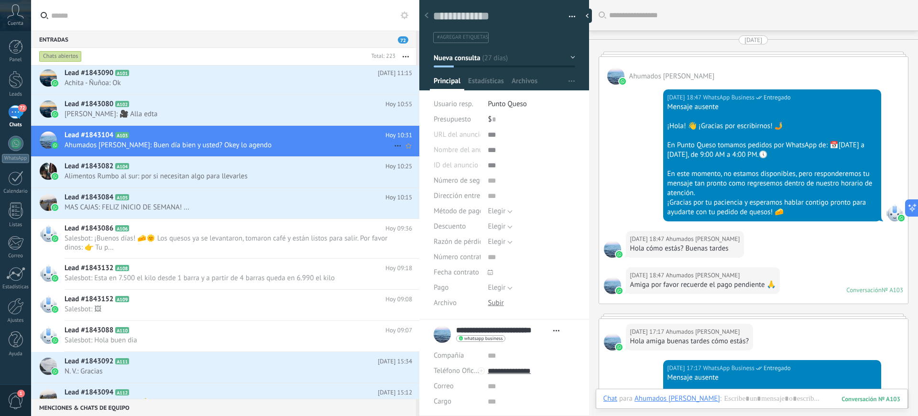
scroll to position [2067, 0]
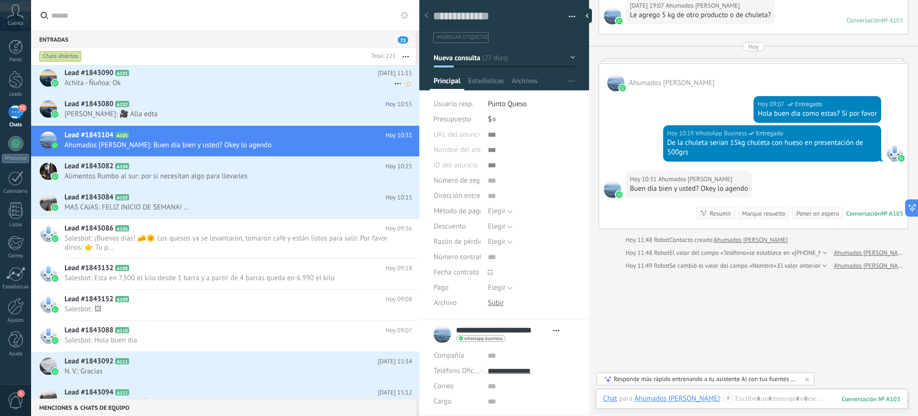
click at [113, 78] on span "Achita - Ñuñoa: Ok" at bounding box center [229, 82] width 329 height 9
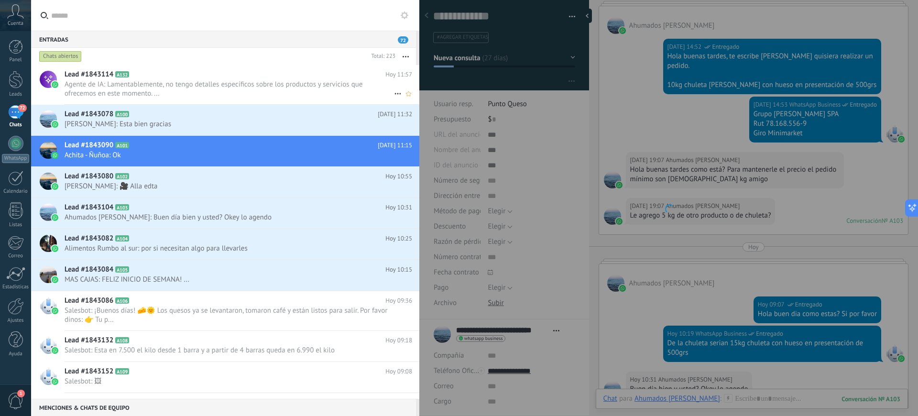
click at [150, 88] on span "Agente de IA: Lamentablemente, no tengo detalles específicos sobre los producto…" at bounding box center [229, 89] width 329 height 18
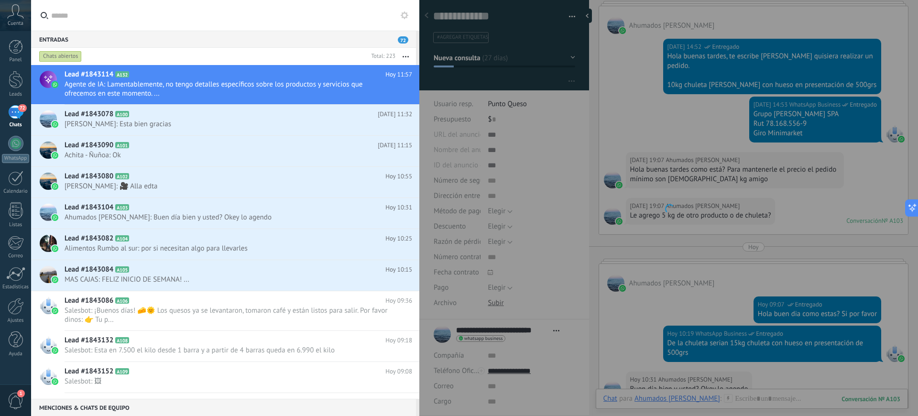
click at [594, 78] on div at bounding box center [668, 208] width 499 height 416
click at [645, 348] on div at bounding box center [668, 208] width 499 height 416
click at [658, 267] on div at bounding box center [668, 208] width 499 height 416
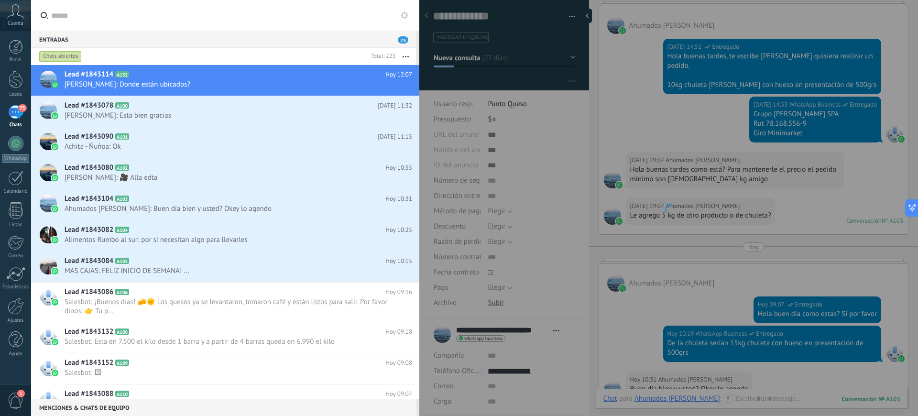
click at [10, 113] on div "73" at bounding box center [15, 112] width 15 height 14
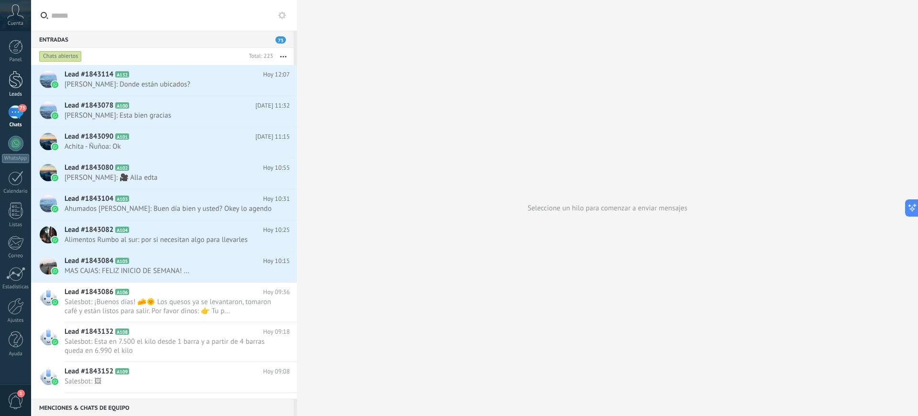
click at [11, 92] on div "Leads" at bounding box center [16, 94] width 28 height 6
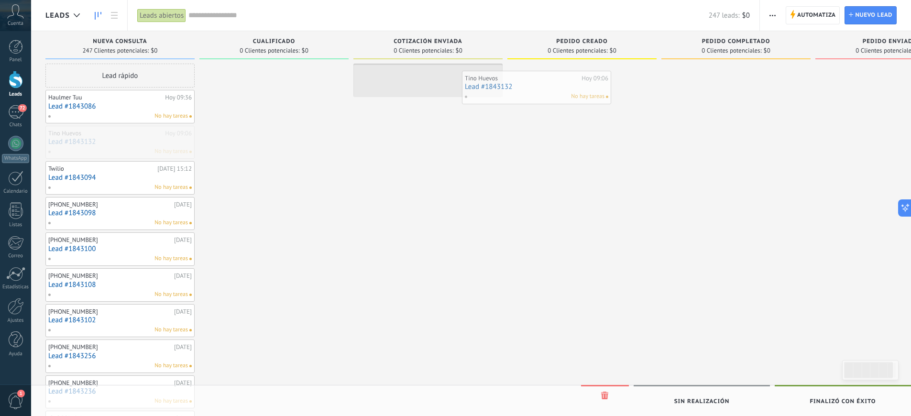
drag, startPoint x: 79, startPoint y: 140, endPoint x: 495, endPoint y: 85, distance: 419.6
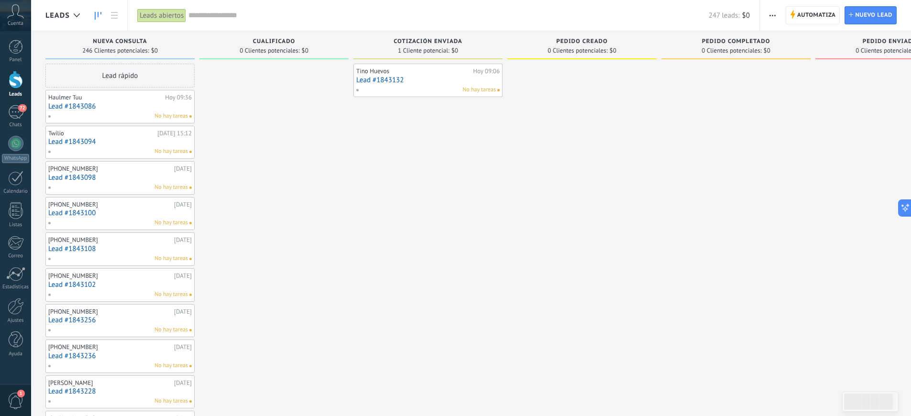
click at [436, 83] on link "Lead #1843132" at bounding box center [427, 80] width 143 height 8
drag, startPoint x: 875, startPoint y: 405, endPoint x: 883, endPoint y: 410, distance: 9.4
click at [852, 348] on div at bounding box center [870, 402] width 56 height 20
drag, startPoint x: 869, startPoint y: 404, endPoint x: 650, endPoint y: 377, distance: 220.6
click at [740, 348] on body ".abccls-1,.abccls-2{fill-rule:evenodd}.abccls-2{fill:#fff} .abfcls-1{fill:none}…" at bounding box center [455, 208] width 911 height 416
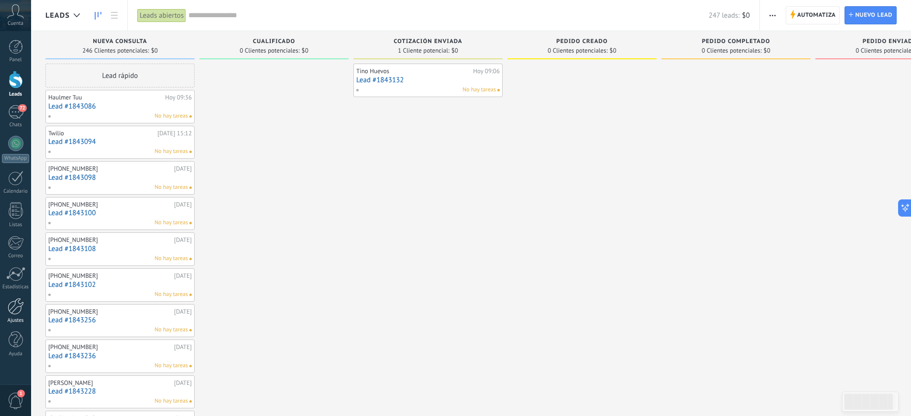
click at [16, 316] on link "Ajustes" at bounding box center [15, 311] width 31 height 26
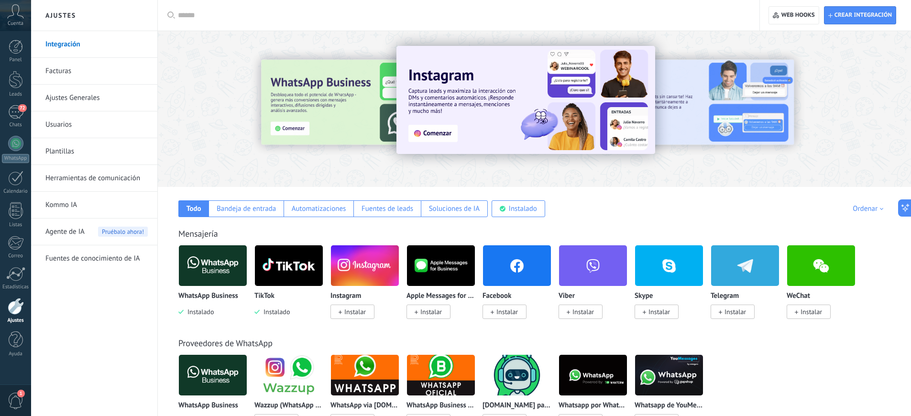
click at [348, 313] on span "Instalar" at bounding box center [355, 311] width 22 height 9
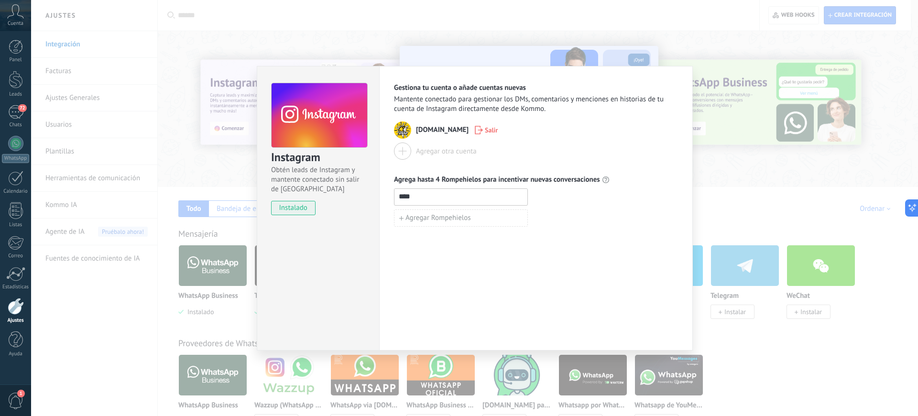
click at [425, 196] on input "****" at bounding box center [460, 196] width 133 height 15
click at [450, 216] on span "Agregar Rompehielos" at bounding box center [438, 218] width 66 height 7
type input "****"
click at [464, 242] on span "Agregar Rompehielos" at bounding box center [438, 239] width 66 height 7
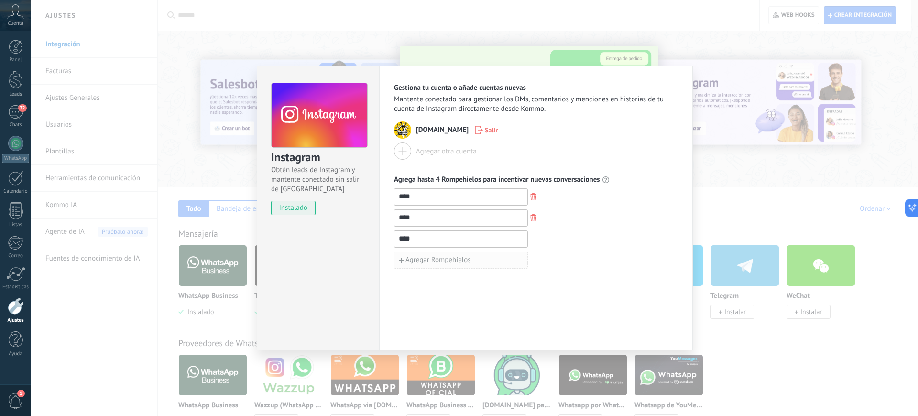
type input "****"
click at [467, 259] on span "Agregar Rompehielos" at bounding box center [438, 260] width 66 height 7
type input "****"
drag, startPoint x: 481, startPoint y: 293, endPoint x: 487, endPoint y: 302, distance: 11.2
click at [482, 293] on div "Gestiona tu cuenta o añade cuentas nuevas Mantente conectado para gestionar los…" at bounding box center [536, 208] width 314 height 284
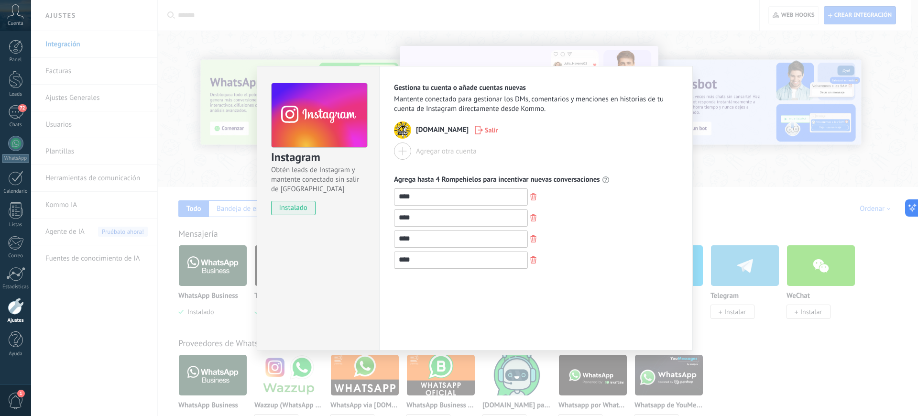
click at [751, 219] on div "Instagram Obtén leads de Instagram y mantente conectado sin salir de Kommo inst…" at bounding box center [474, 208] width 887 height 416
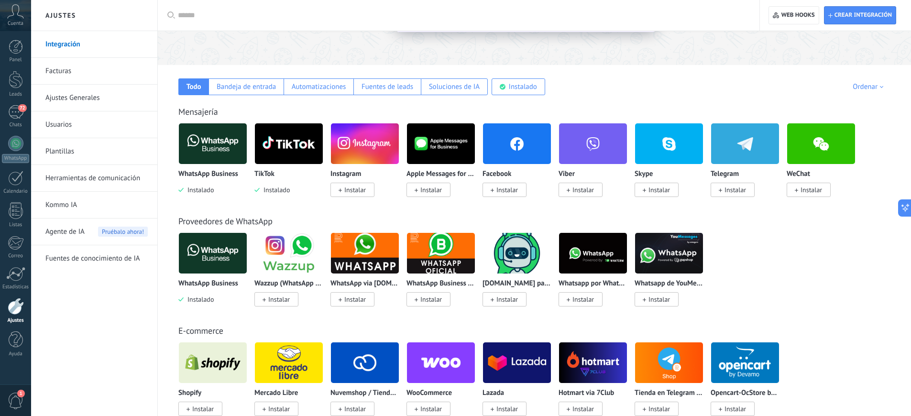
scroll to position [149, 0]
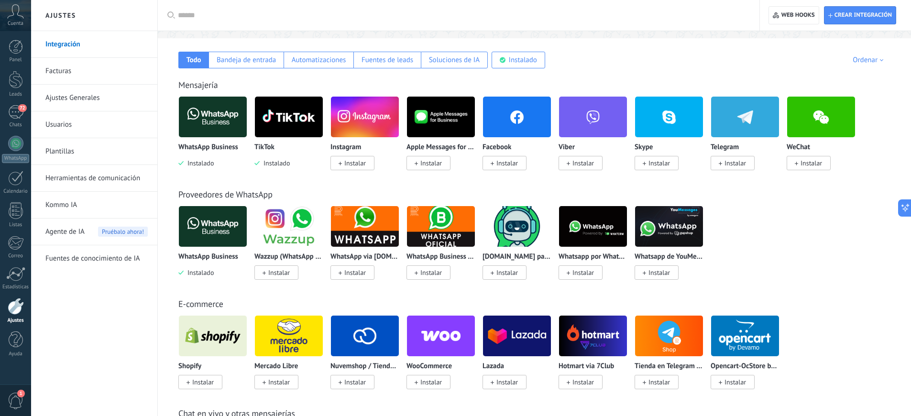
click at [516, 161] on span "Instalar" at bounding box center [507, 163] width 22 height 9
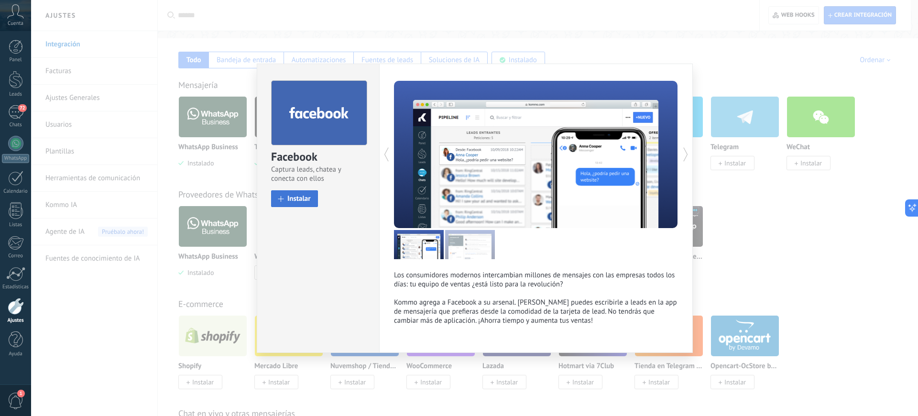
click at [300, 201] on span "Instalar" at bounding box center [298, 198] width 23 height 7
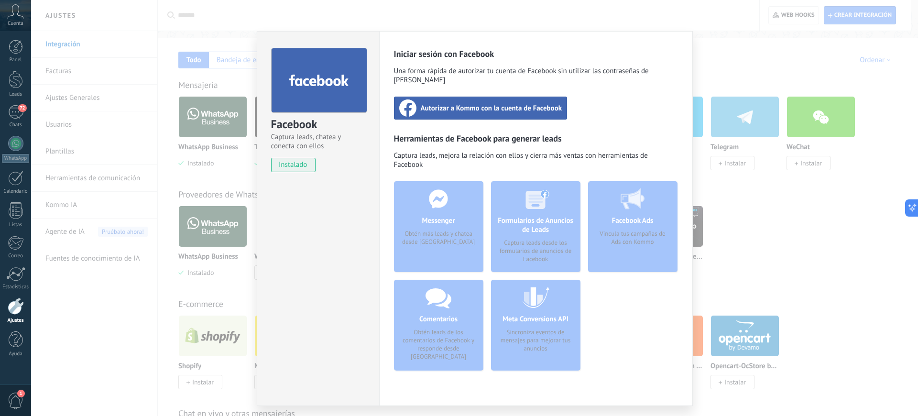
click at [482, 103] on span "Autorizar a Kommo con la cuenta de Facebook" at bounding box center [492, 108] width 142 height 10
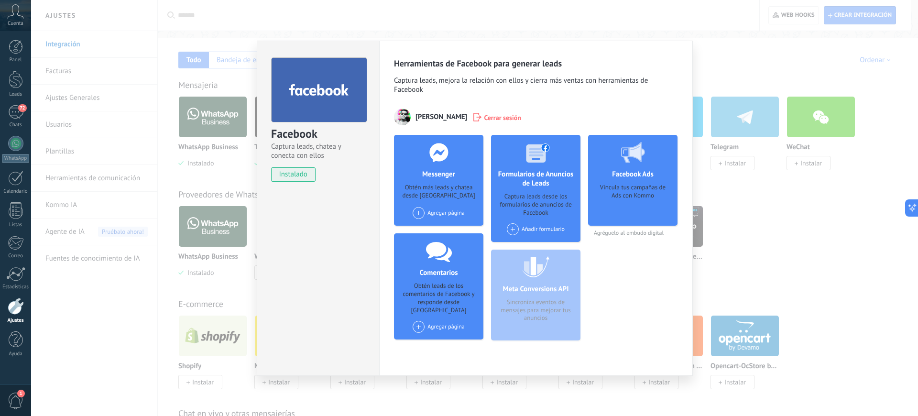
click at [742, 207] on div "Facebook Captura leads, chatea y conecta con ellos instalado Desinstalar Herram…" at bounding box center [474, 208] width 887 height 416
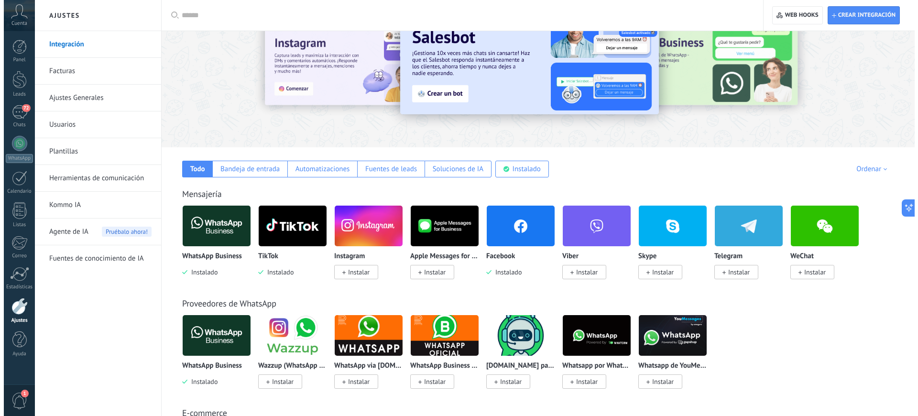
scroll to position [0, 0]
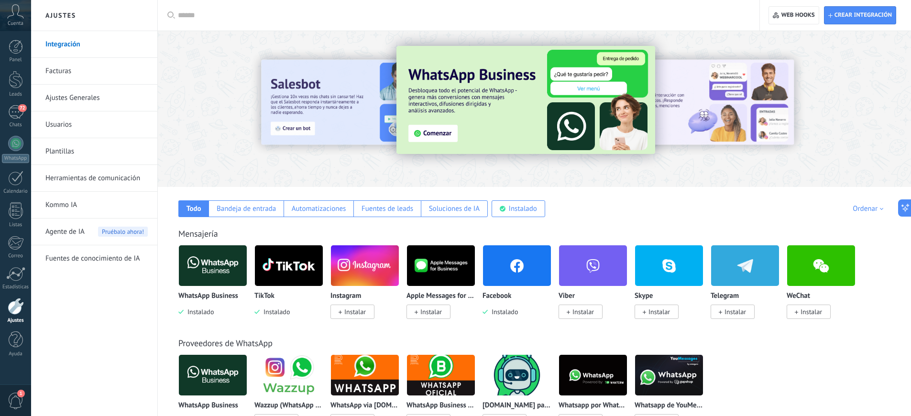
click at [109, 256] on link "Fuentes de conocimiento de IA" at bounding box center [96, 258] width 102 height 27
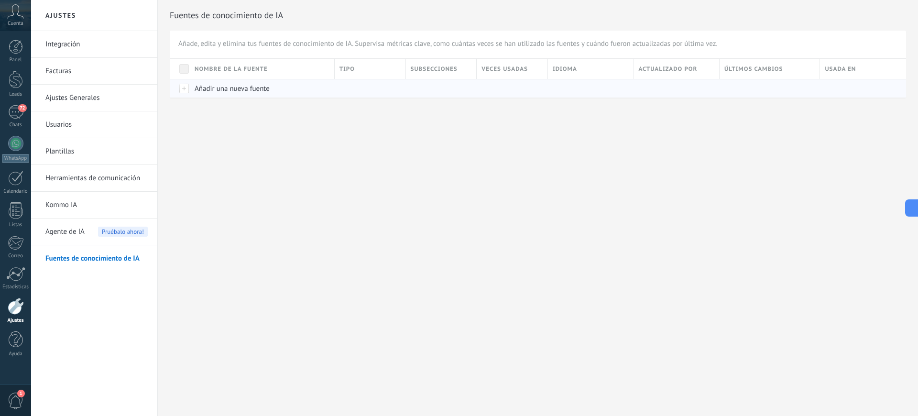
click at [201, 90] on span "Añadir una nueva fuente" at bounding box center [232, 88] width 75 height 9
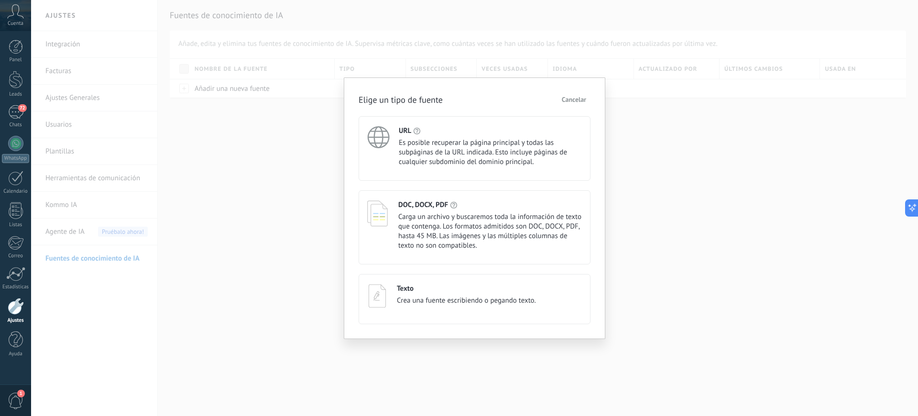
click at [390, 147] on icon at bounding box center [377, 136] width 33 height 33
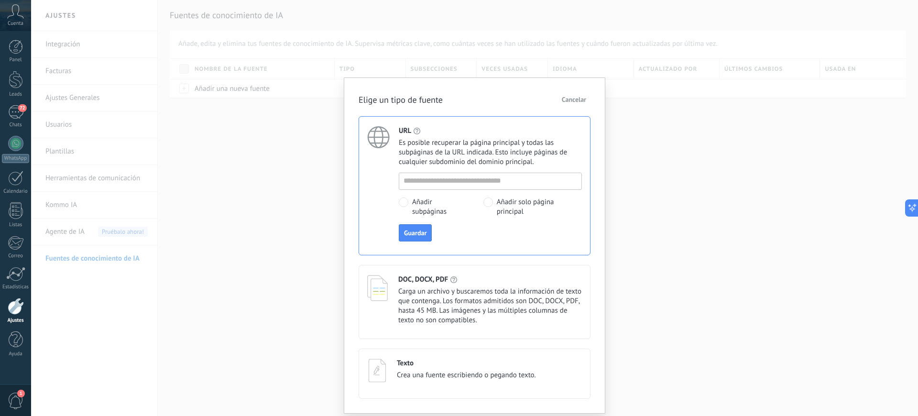
click at [573, 101] on span "Cancelar" at bounding box center [574, 99] width 24 height 7
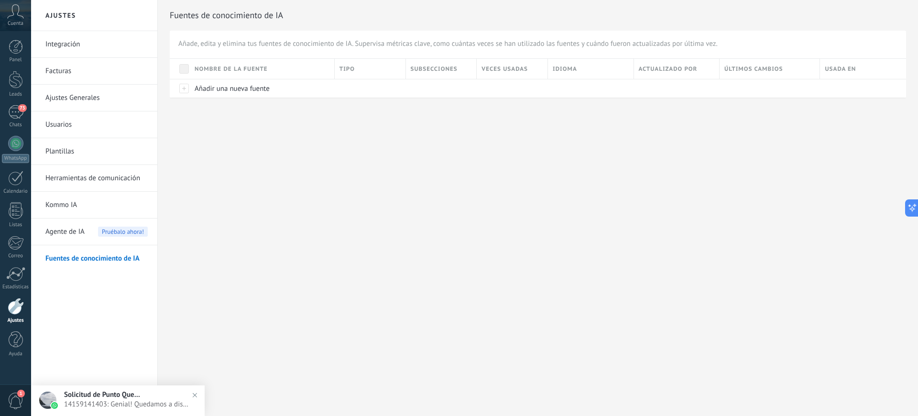
click at [81, 202] on link "Kommo IA" at bounding box center [96, 205] width 102 height 27
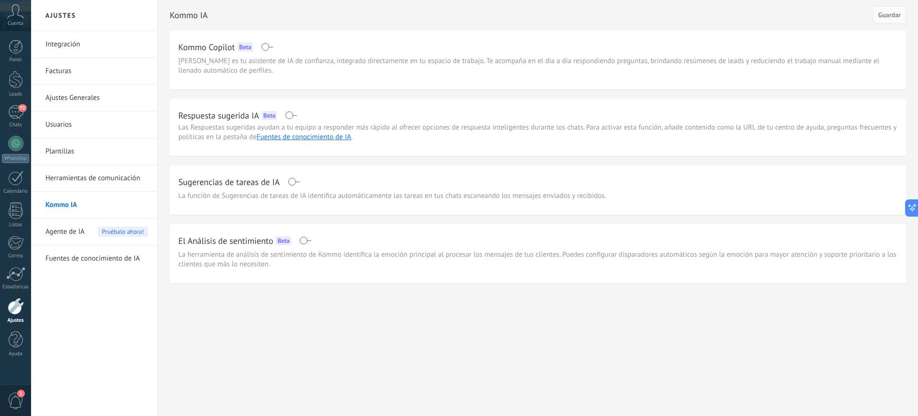
click at [294, 116] on span at bounding box center [291, 115] width 12 height 8
click at [299, 182] on span at bounding box center [294, 182] width 12 height 8
click at [90, 223] on div "Agente de IA Pruébalo ahora!" at bounding box center [96, 232] width 102 height 27
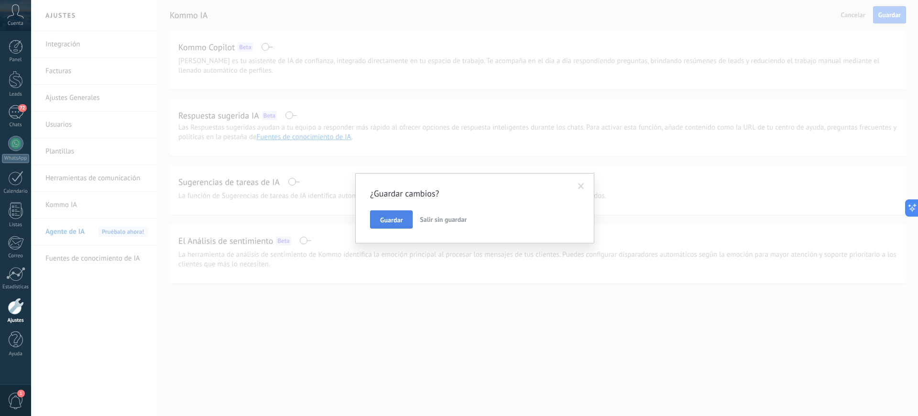
click at [384, 225] on button "Guardar" at bounding box center [391, 219] width 43 height 18
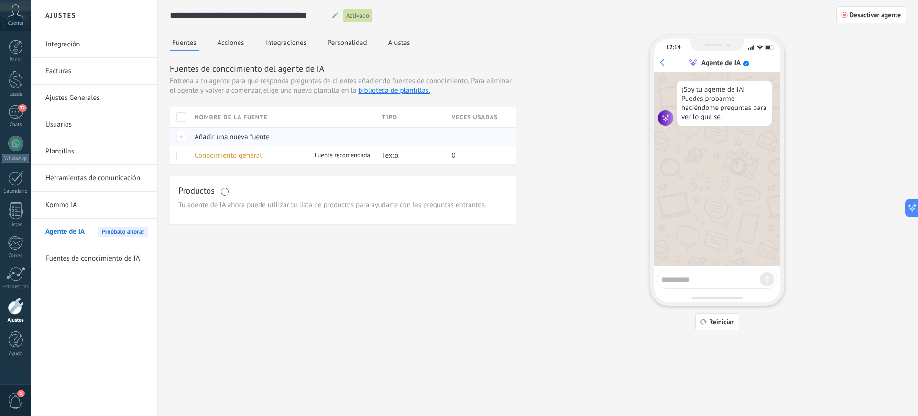
click at [228, 139] on span "Añadir una nueva fuente" at bounding box center [232, 136] width 75 height 9
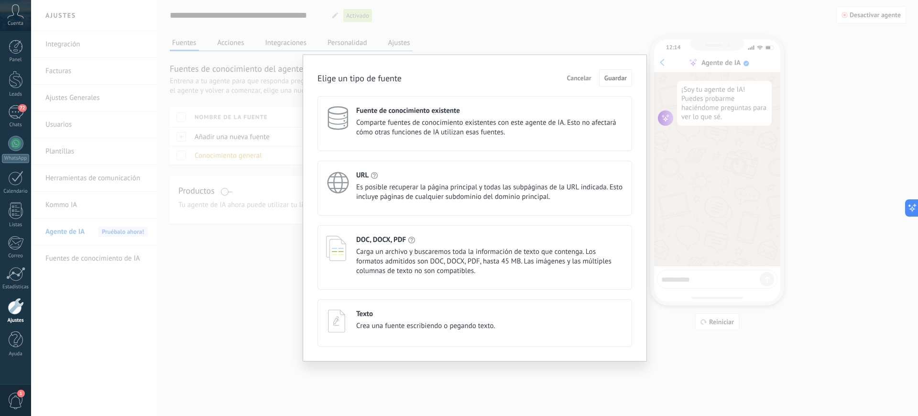
click at [585, 77] on span "Cancelar" at bounding box center [579, 78] width 24 height 7
